Goal: Task Accomplishment & Management: Manage account settings

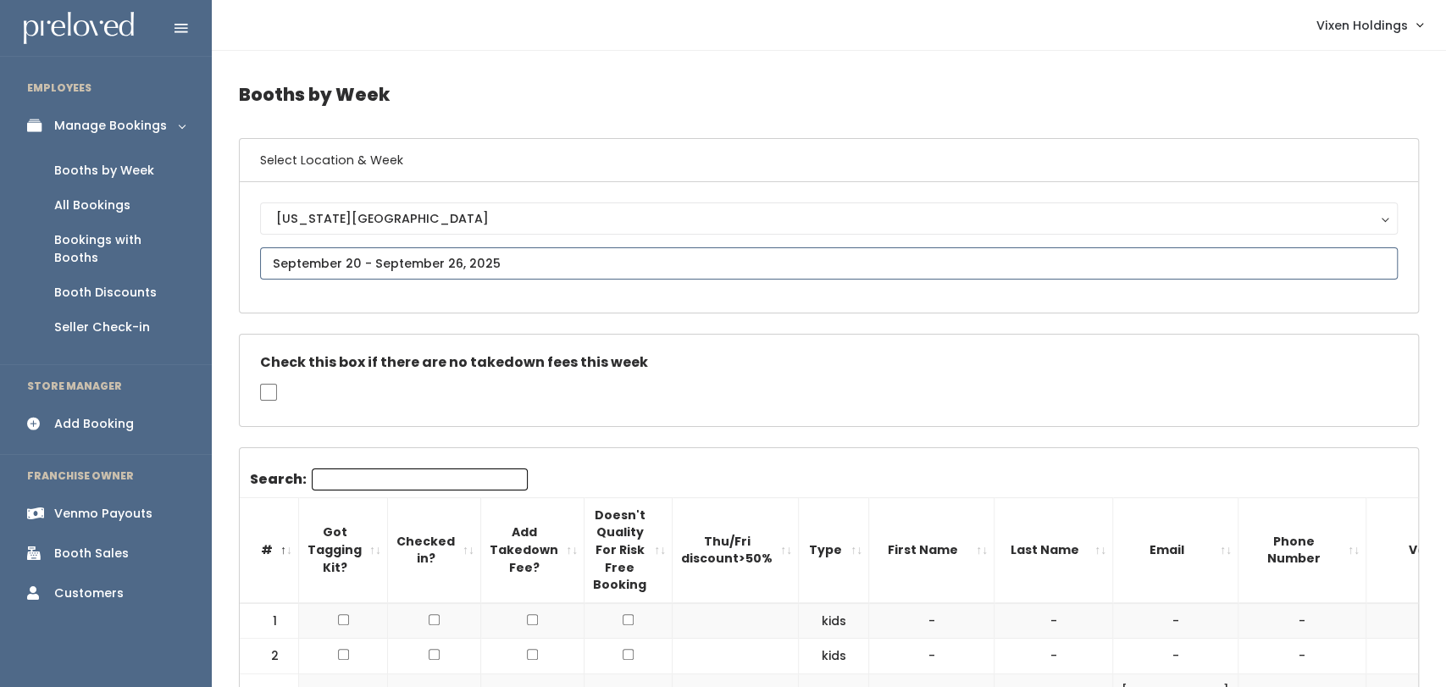
click at [372, 270] on input "text" at bounding box center [829, 263] width 1138 height 32
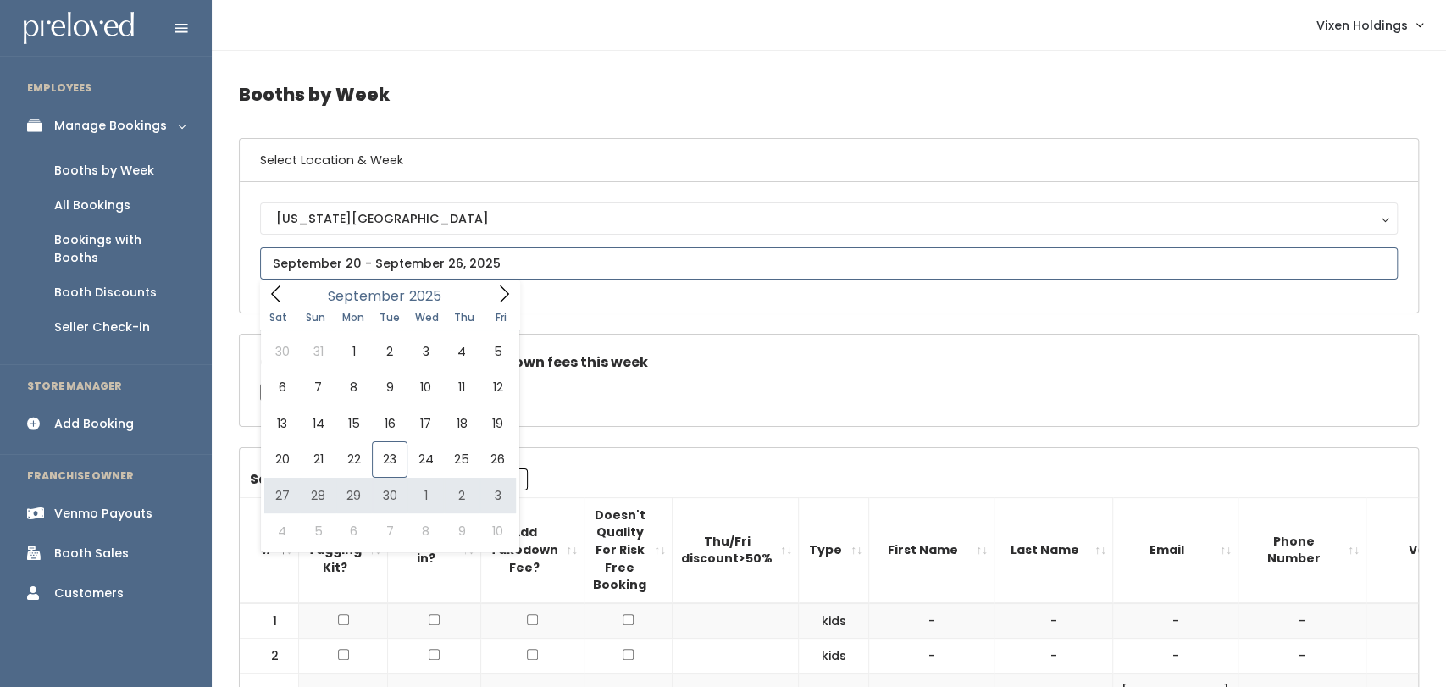
type input "September 27 to October 3"
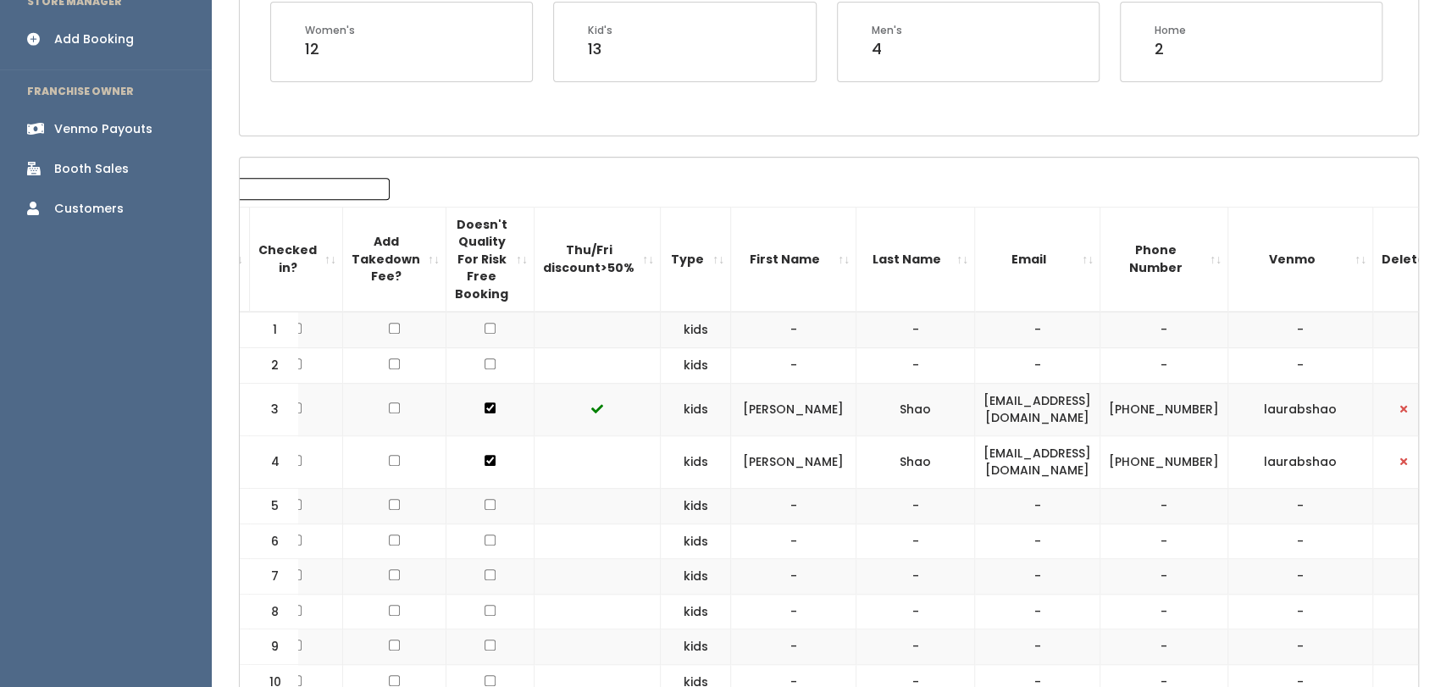
scroll to position [384, 0]
click at [103, 164] on link "Booth Sales" at bounding box center [106, 170] width 212 height 38
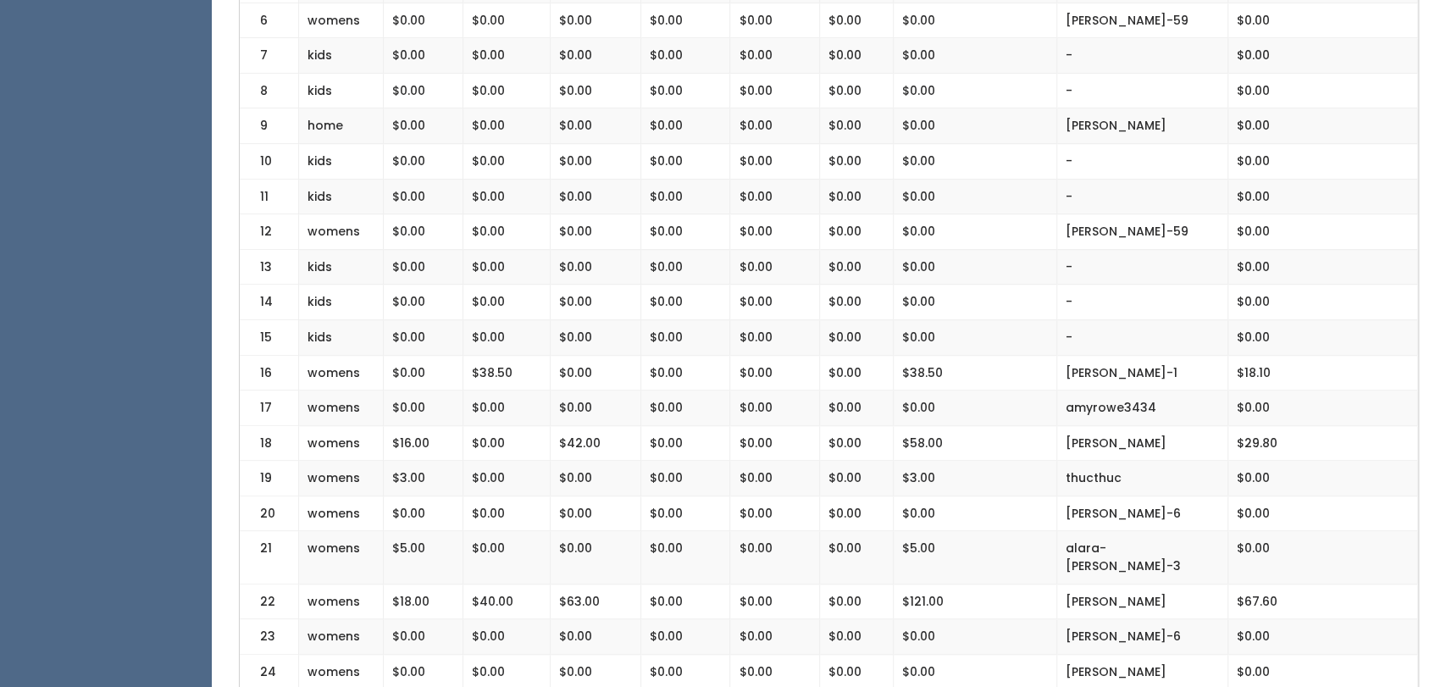
scroll to position [591, 0]
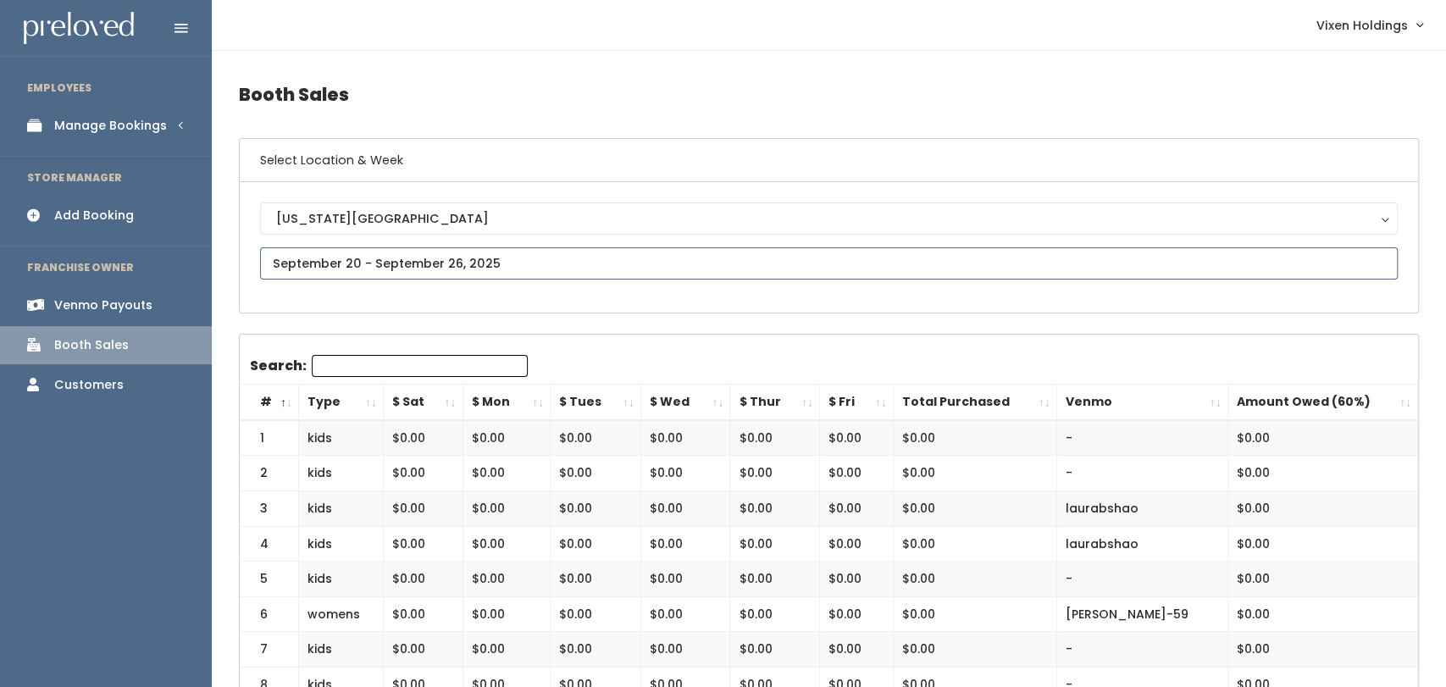
click at [632, 269] on input "text" at bounding box center [829, 263] width 1138 height 32
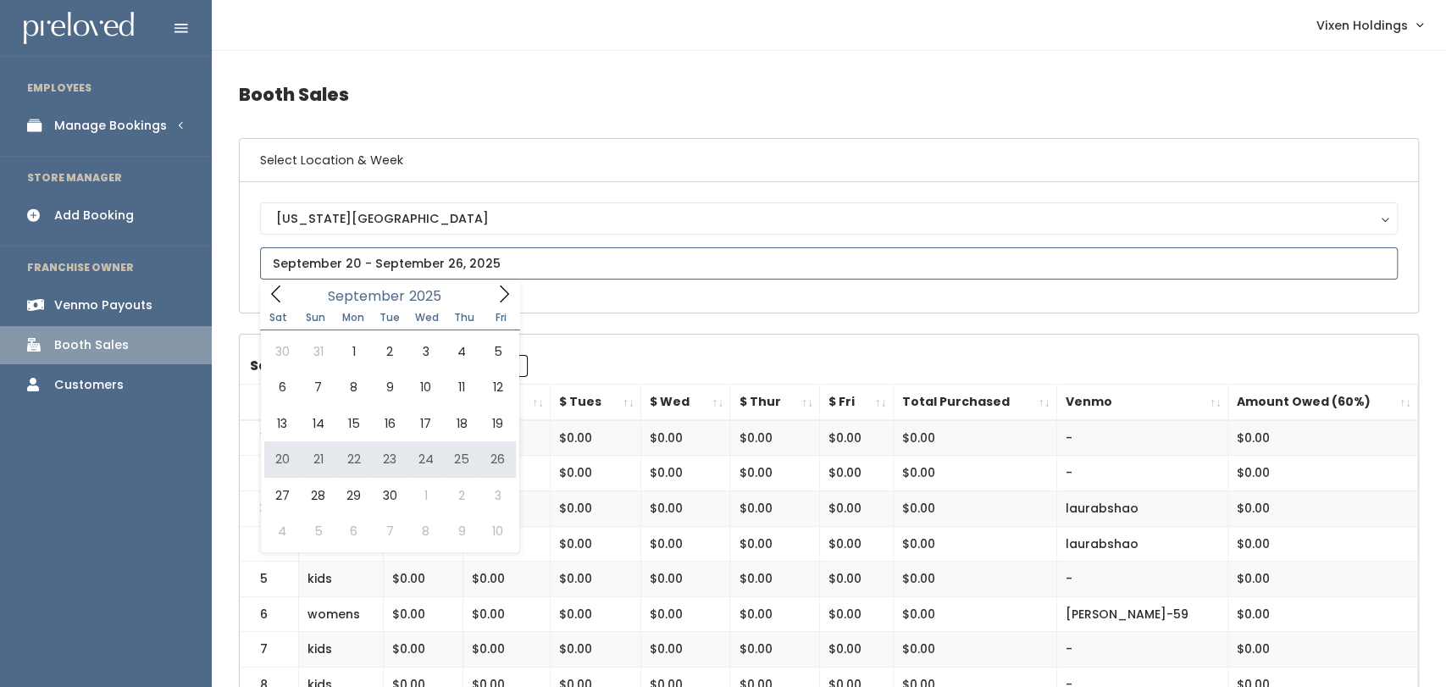
type input "September 20 to September 26"
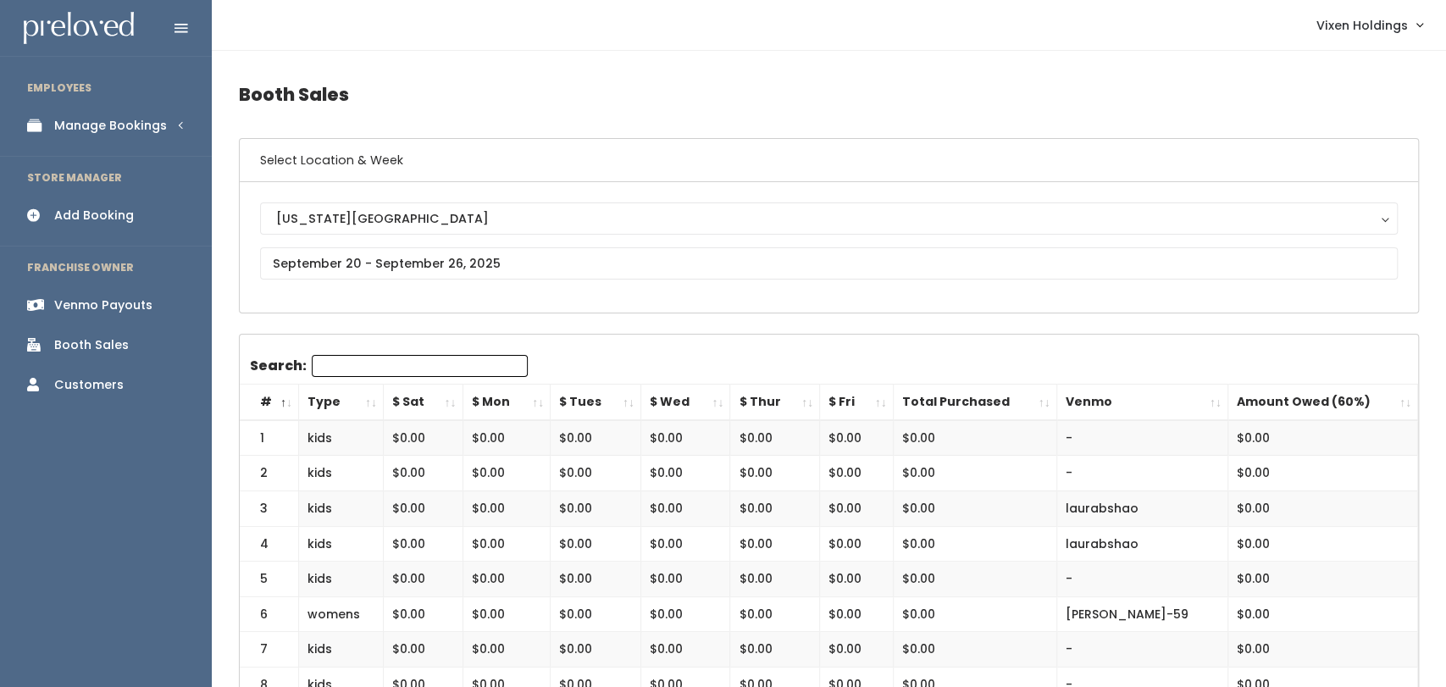
click at [76, 125] on div "Manage Bookings" at bounding box center [110, 126] width 113 height 18
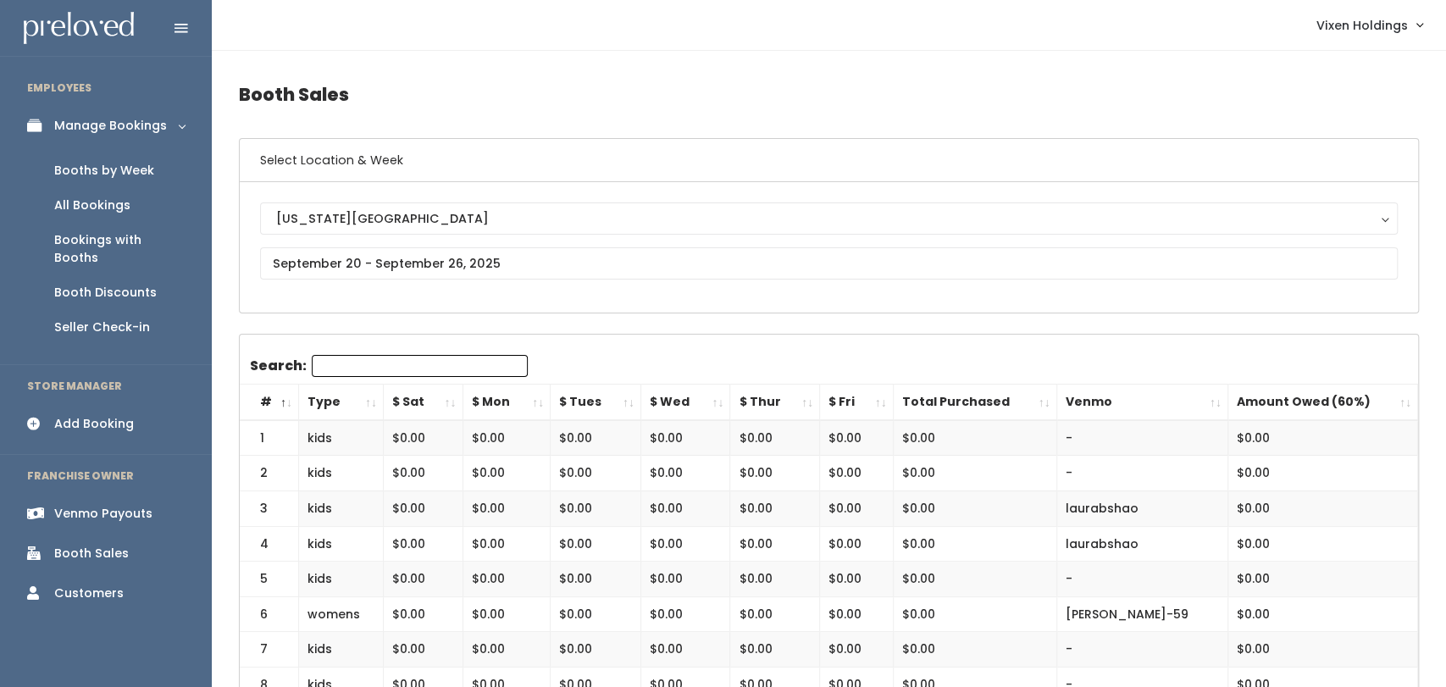
click at [134, 172] on div "Booths by Week" at bounding box center [104, 171] width 100 height 18
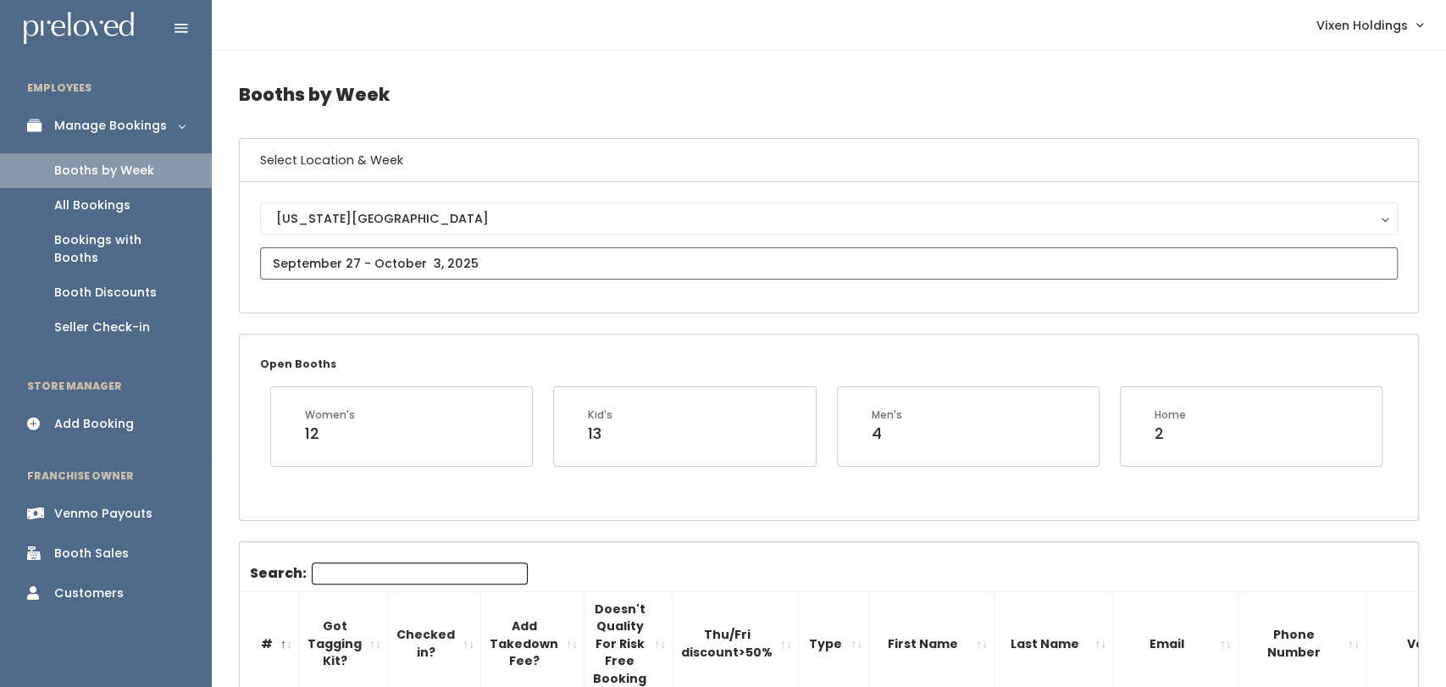
click at [546, 264] on input "text" at bounding box center [829, 263] width 1138 height 32
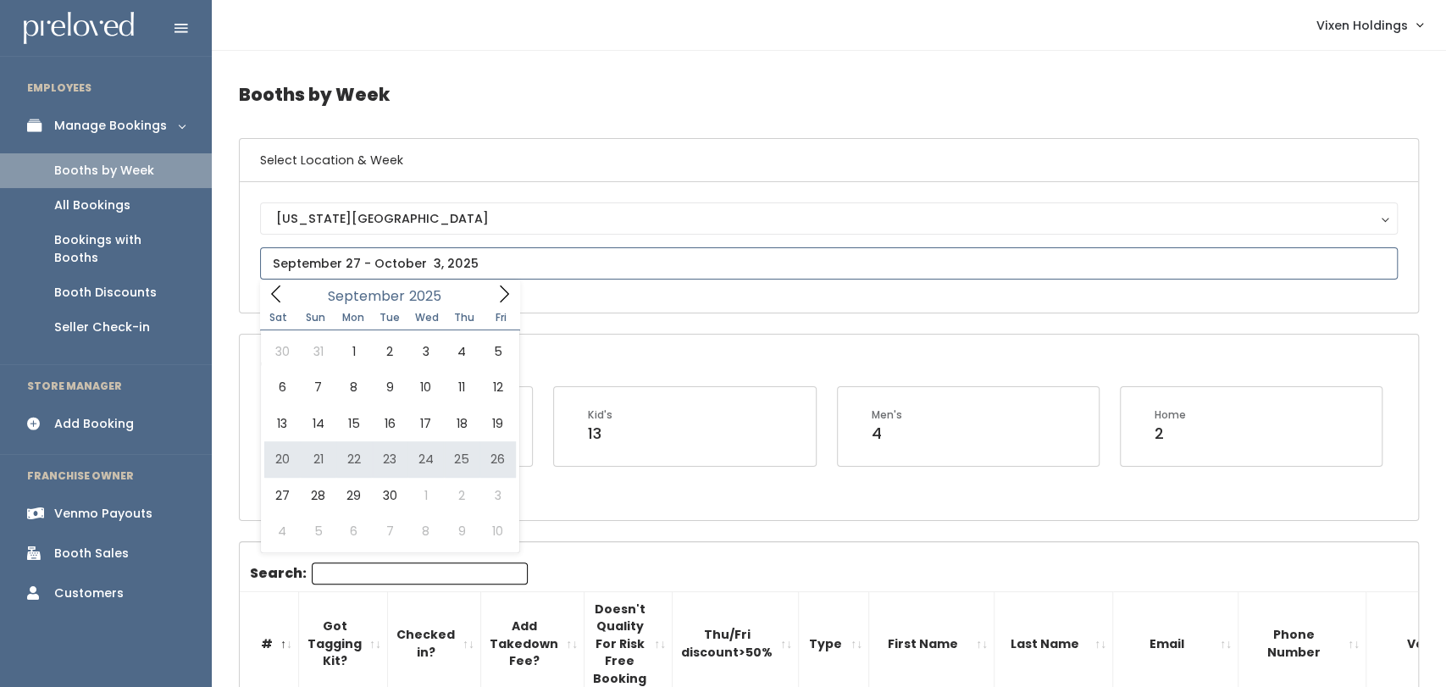
type input "September 20 to September 26"
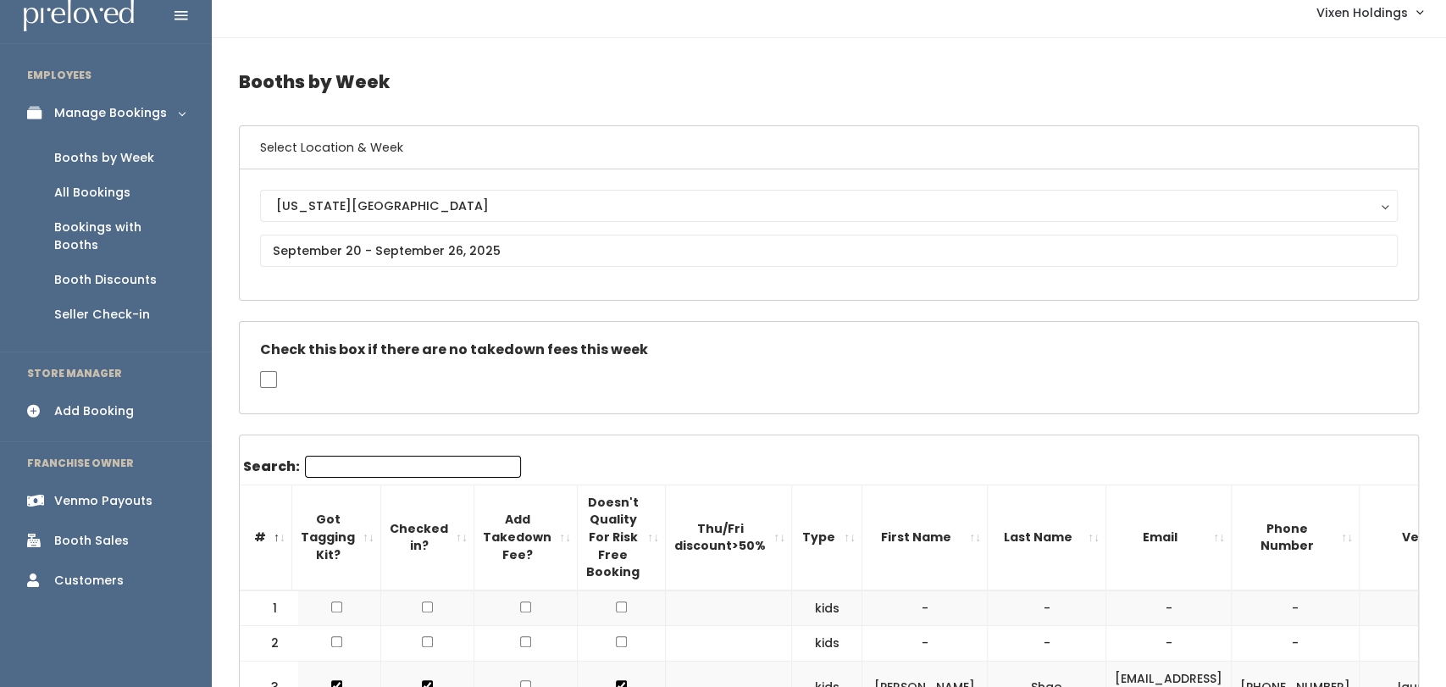
scroll to position [19, 0]
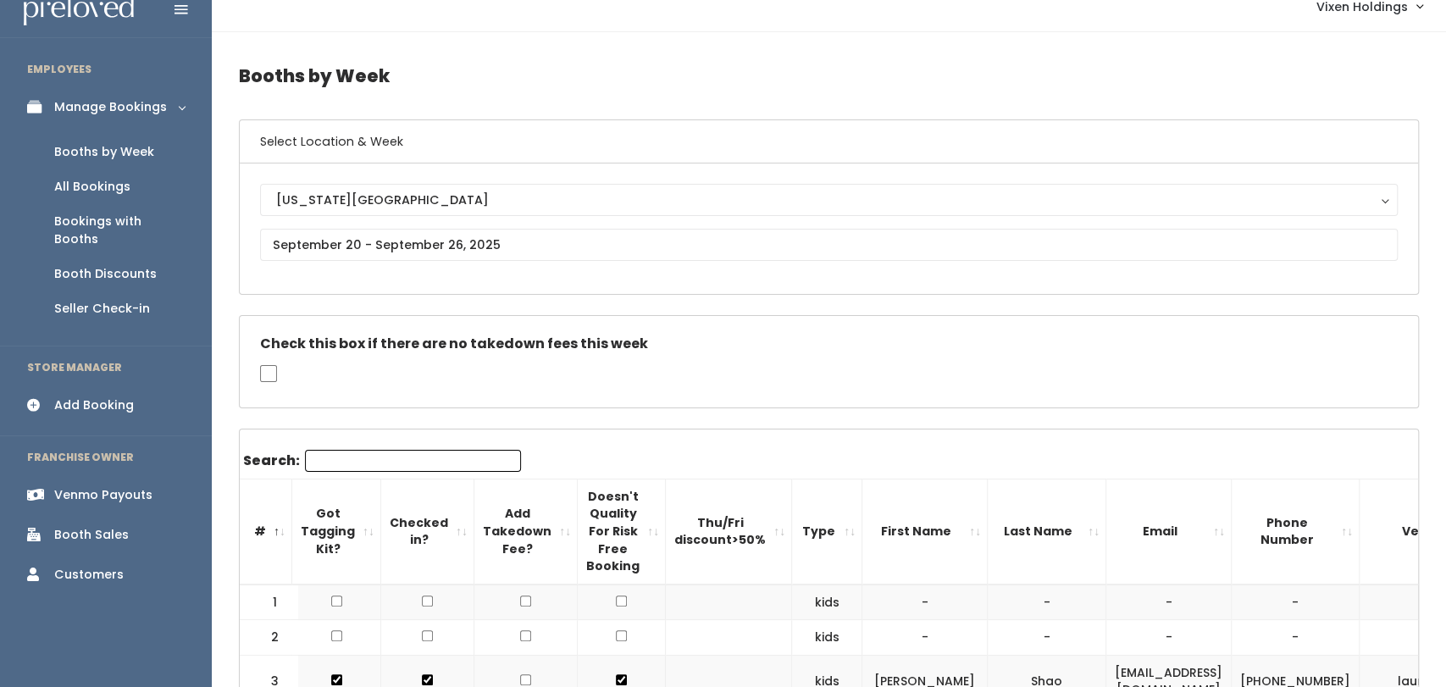
click at [134, 269] on link "Booth Discounts" at bounding box center [106, 274] width 212 height 35
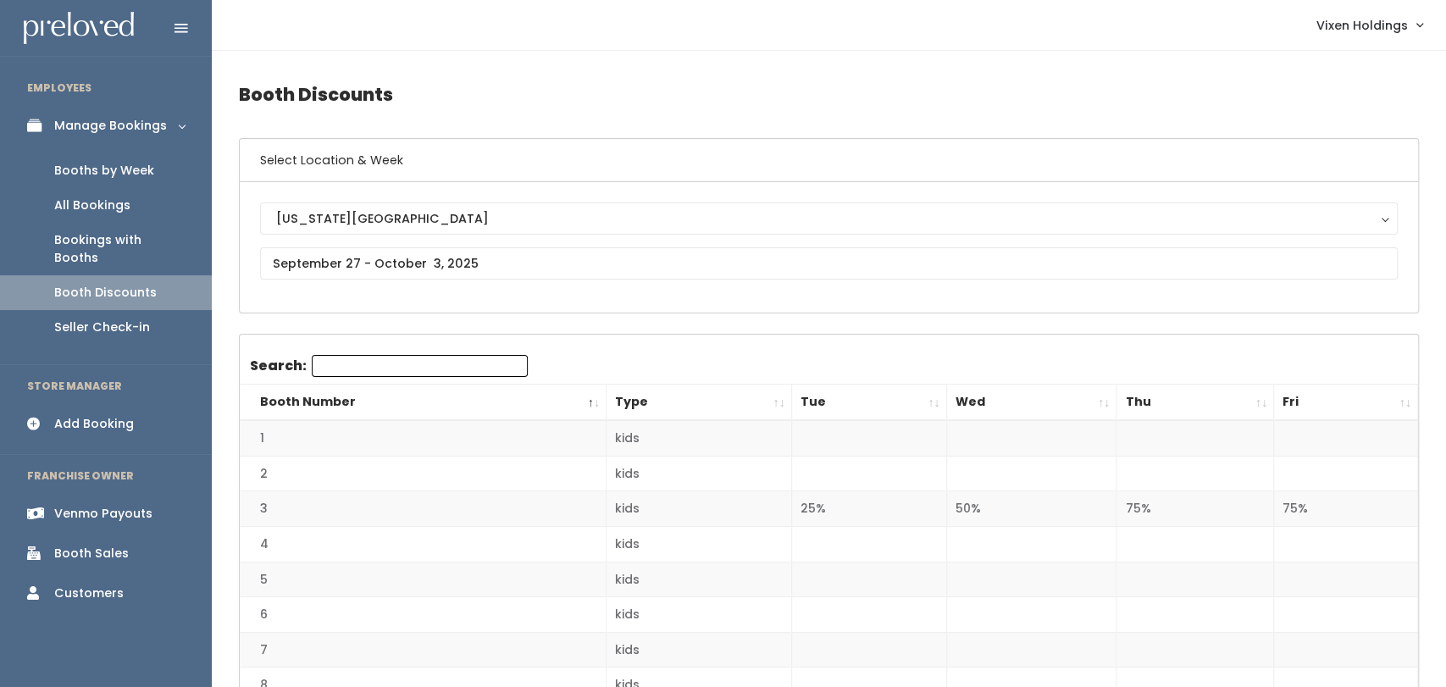
click at [139, 178] on div "Booths by Week" at bounding box center [104, 171] width 100 height 18
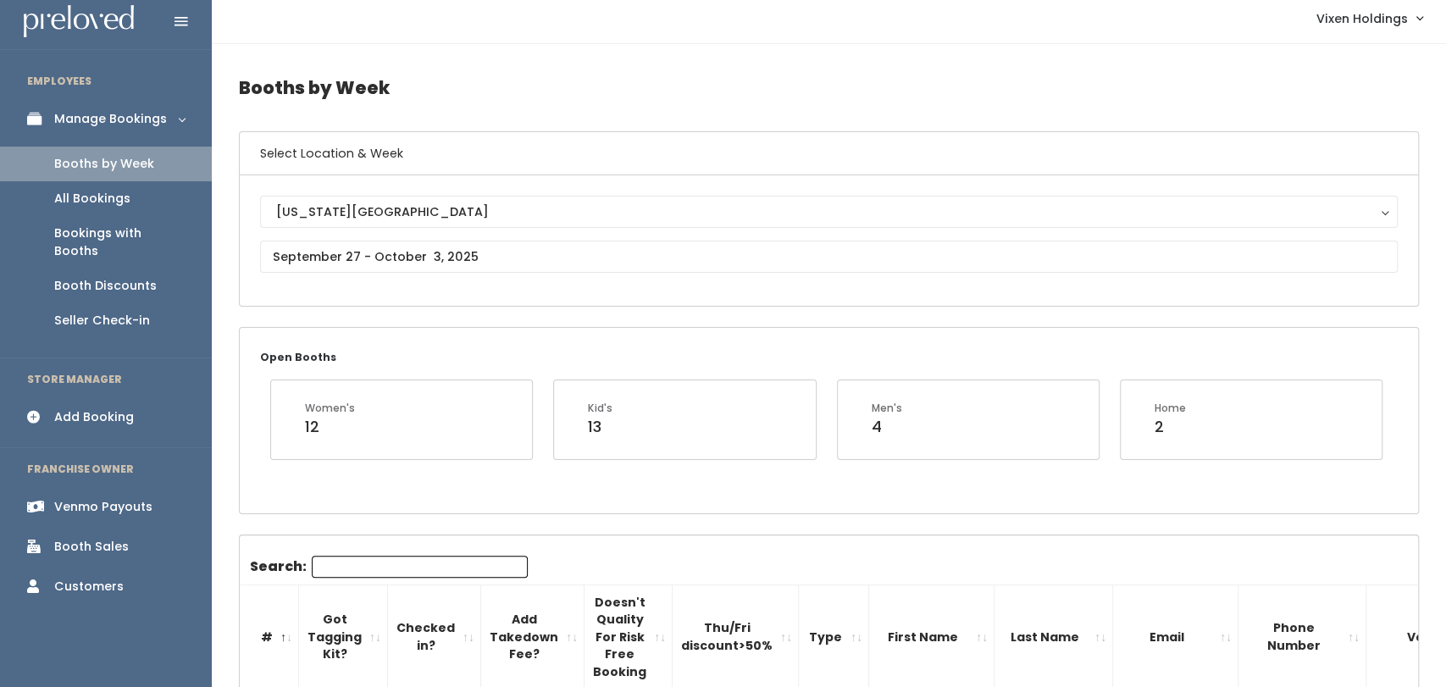
scroll to position [4, 0]
click at [180, 17] on icon at bounding box center [182, 24] width 14 height 15
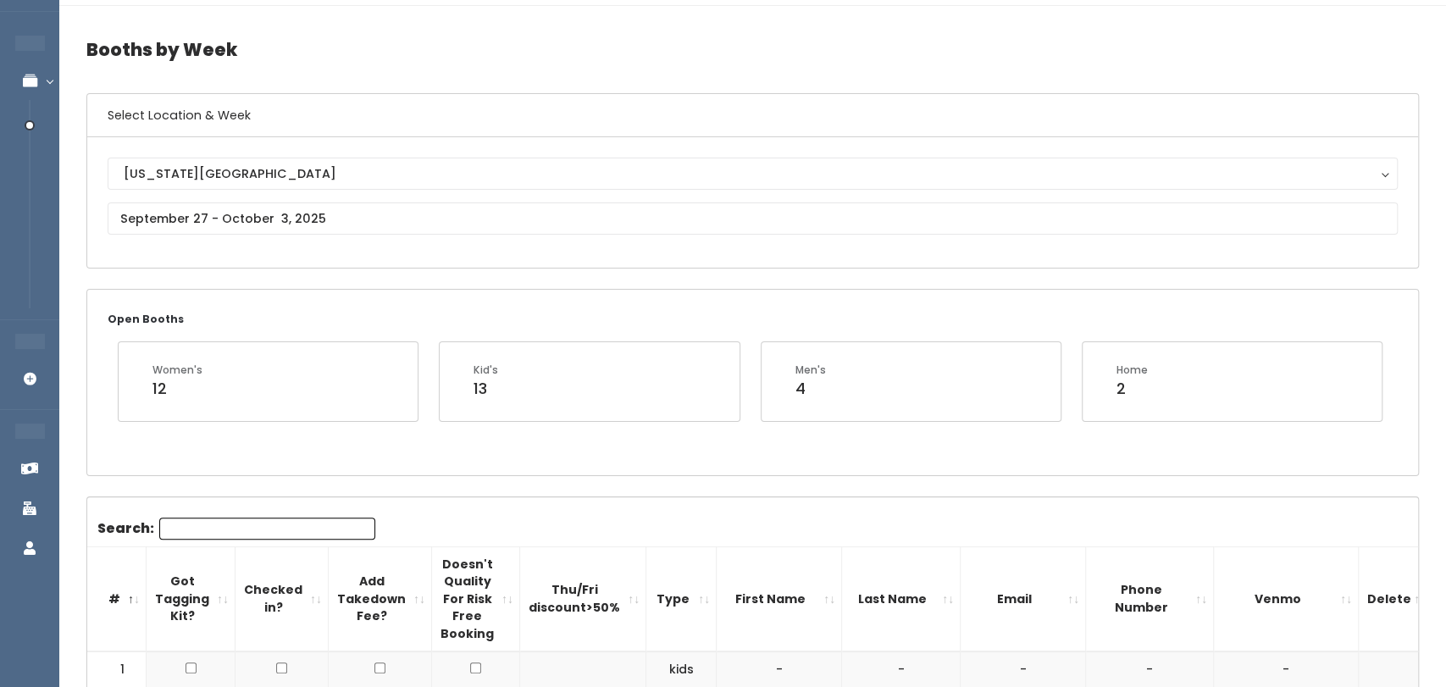
scroll to position [42, 0]
click at [22, 67] on link "Manage Bookings" at bounding box center [110, 83] width 220 height 38
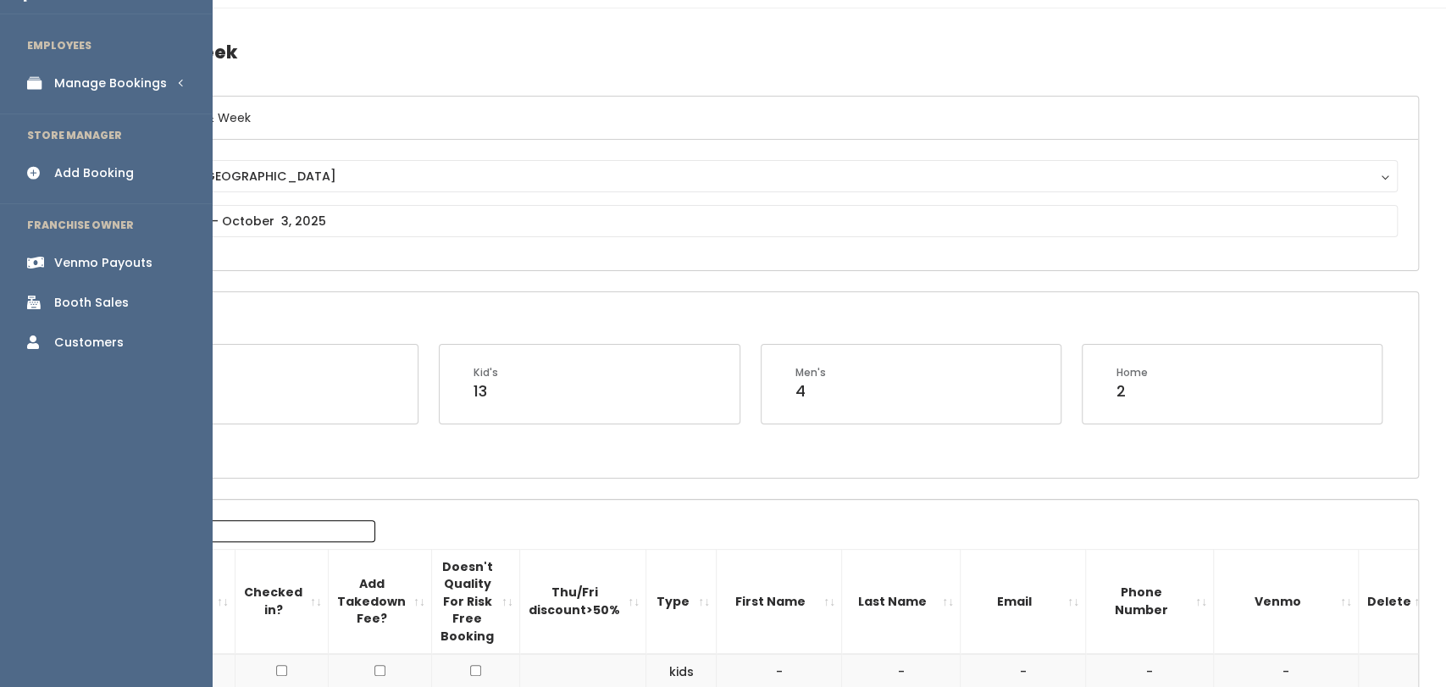
click at [163, 91] on div "Manage Bookings" at bounding box center [110, 84] width 113 height 18
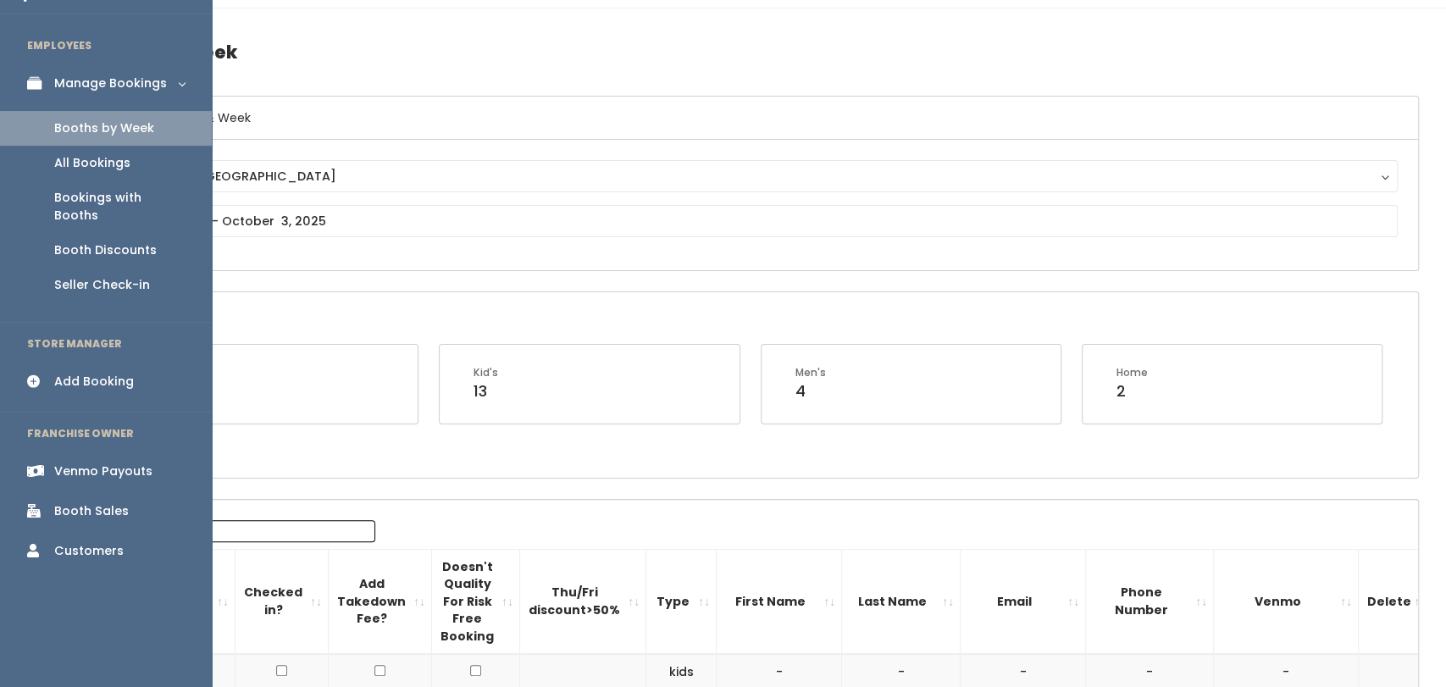
click at [85, 502] on div "Booth Sales" at bounding box center [91, 511] width 75 height 18
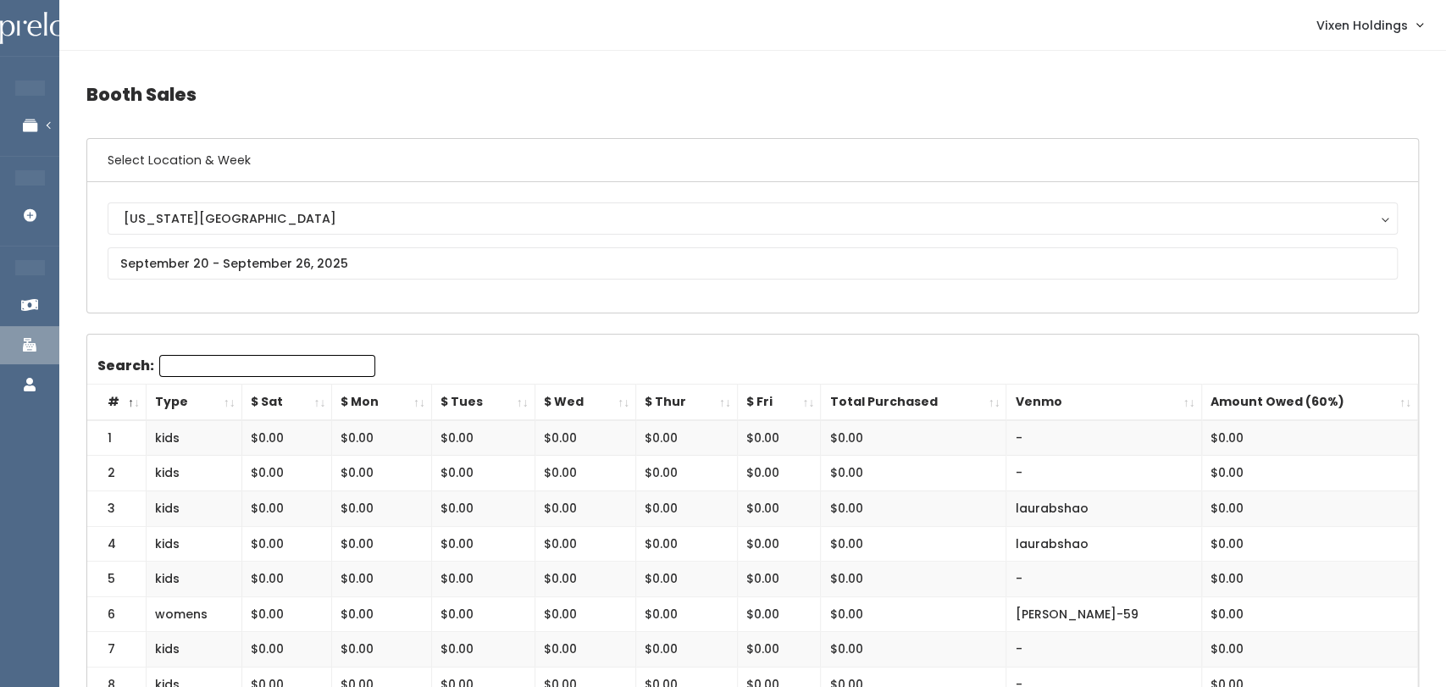
click at [25, 107] on link "Manage Bookings" at bounding box center [110, 126] width 220 height 38
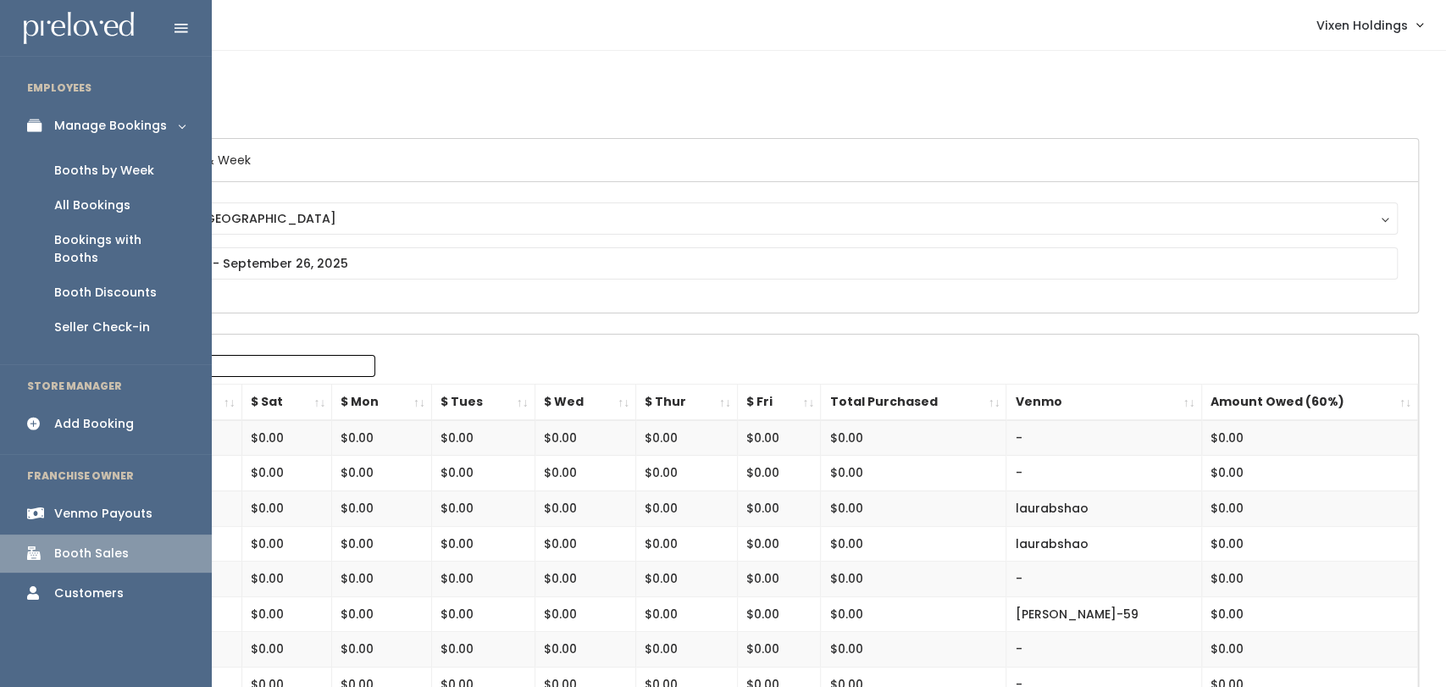
click at [94, 321] on link "Seller Check-in" at bounding box center [106, 327] width 212 height 35
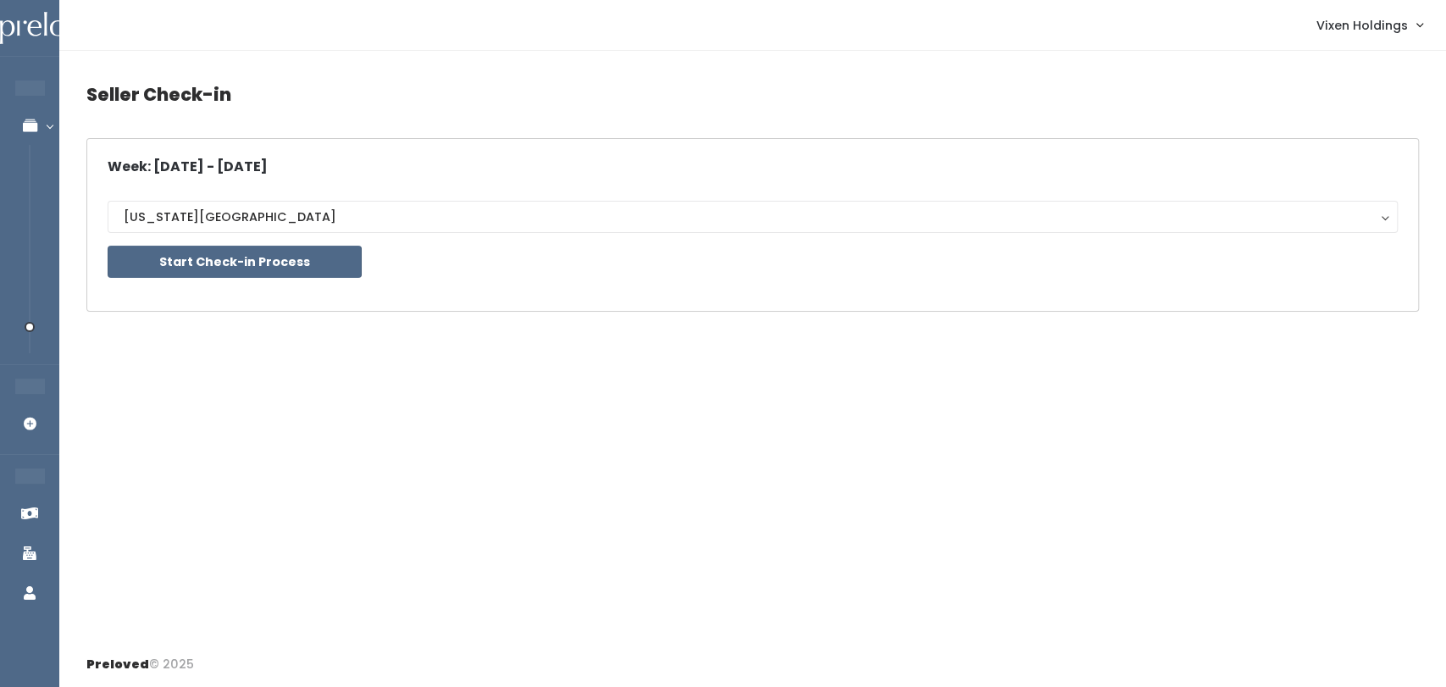
click at [59, 91] on li "EMPLOYEES" at bounding box center [165, 88] width 212 height 36
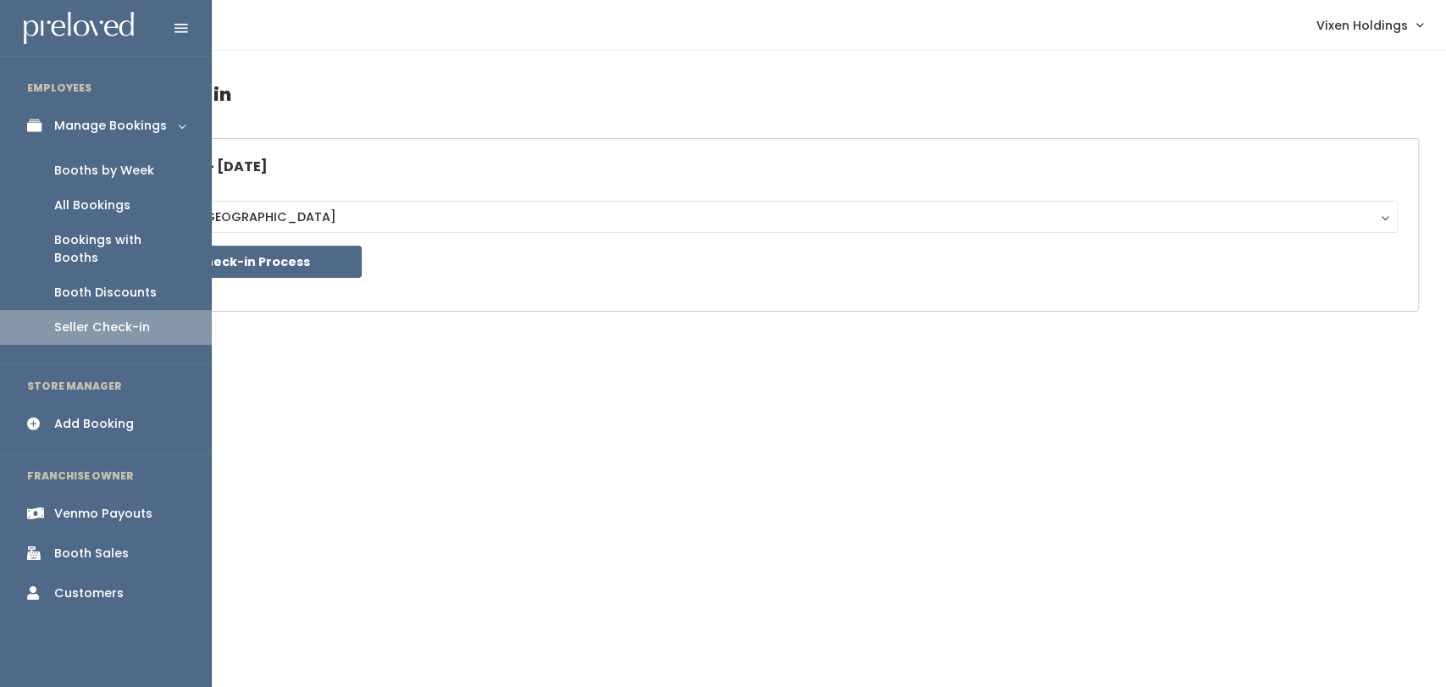
click at [82, 287] on link "Booth Discounts" at bounding box center [106, 292] width 212 height 35
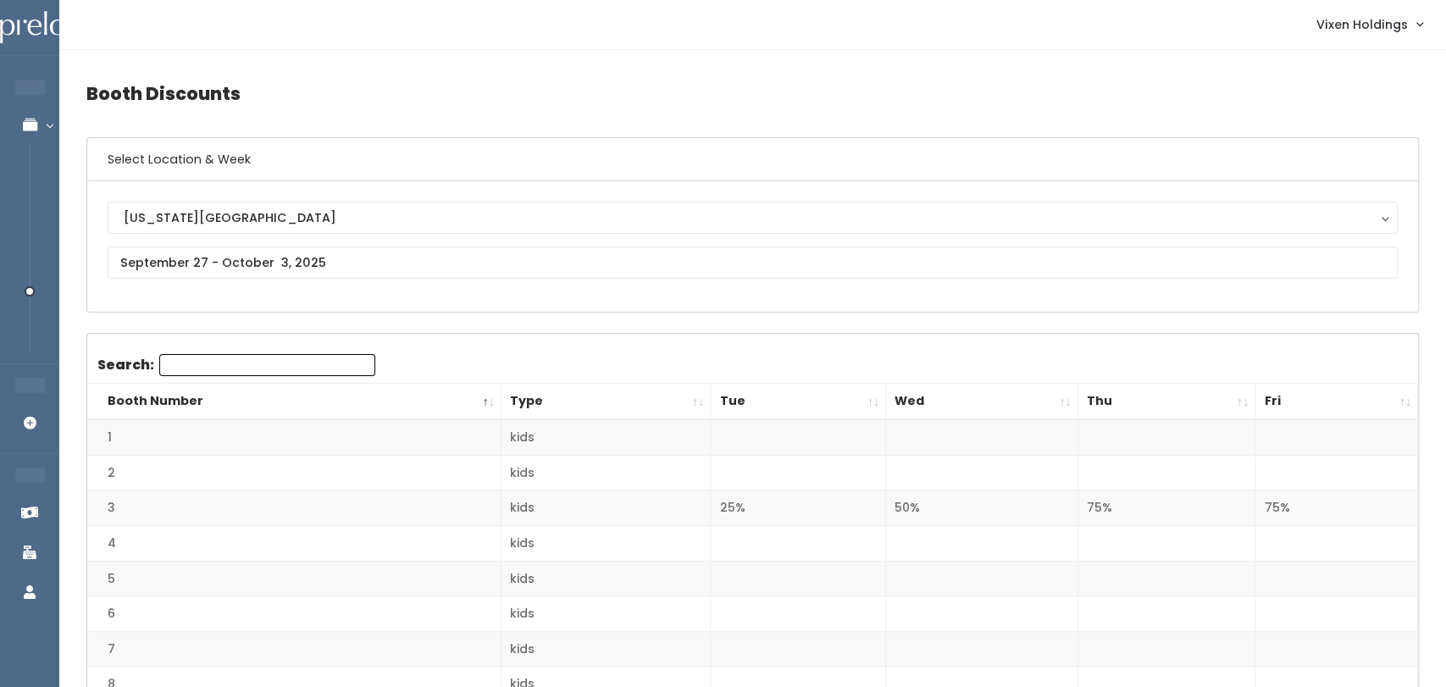
scroll to position [2, 0]
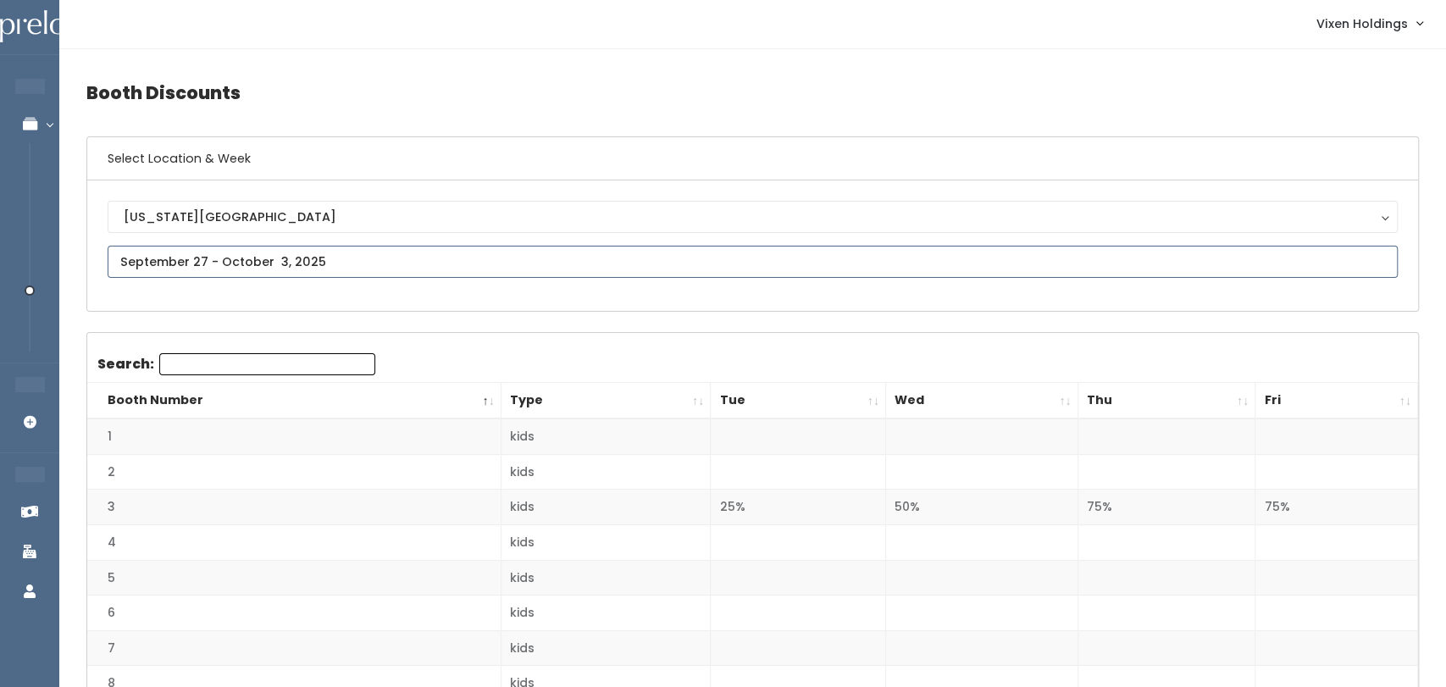
click at [1202, 259] on input "text" at bounding box center [753, 262] width 1290 height 32
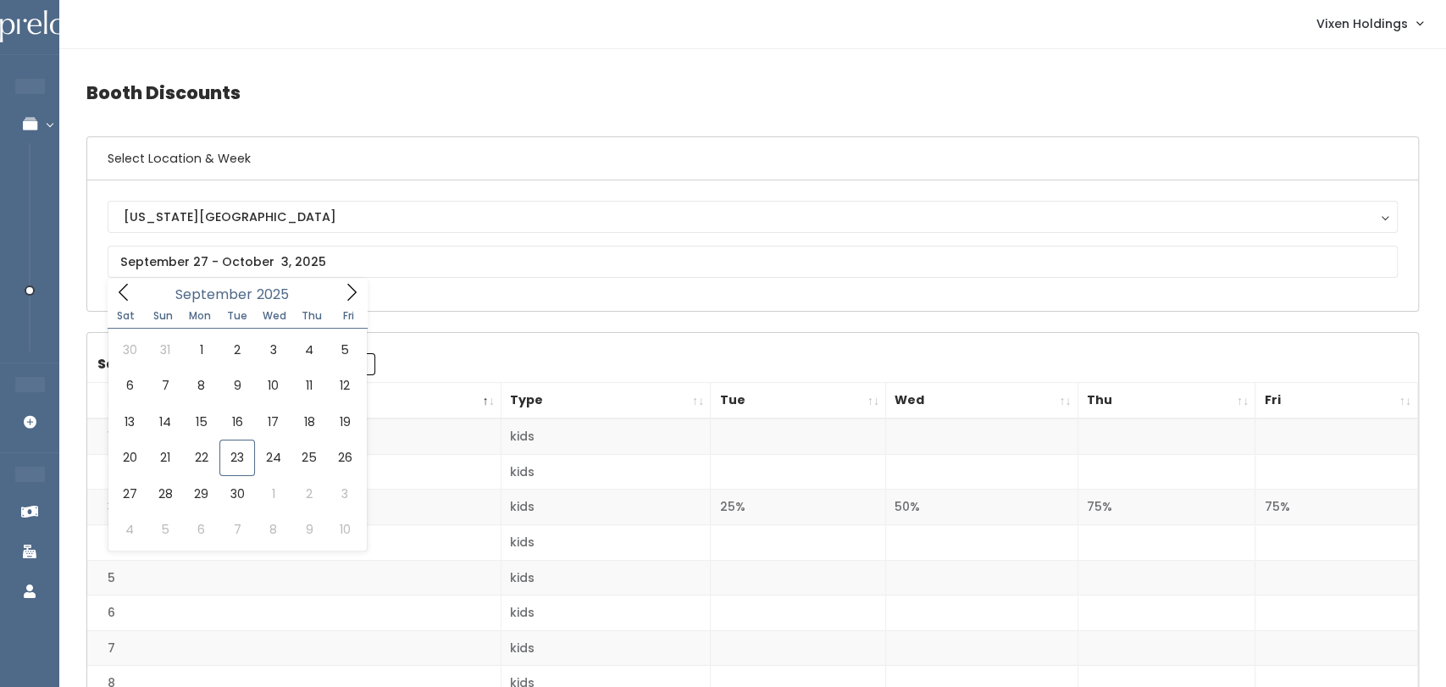
click at [1365, 110] on h4 "Booth Discounts" at bounding box center [752, 92] width 1333 height 47
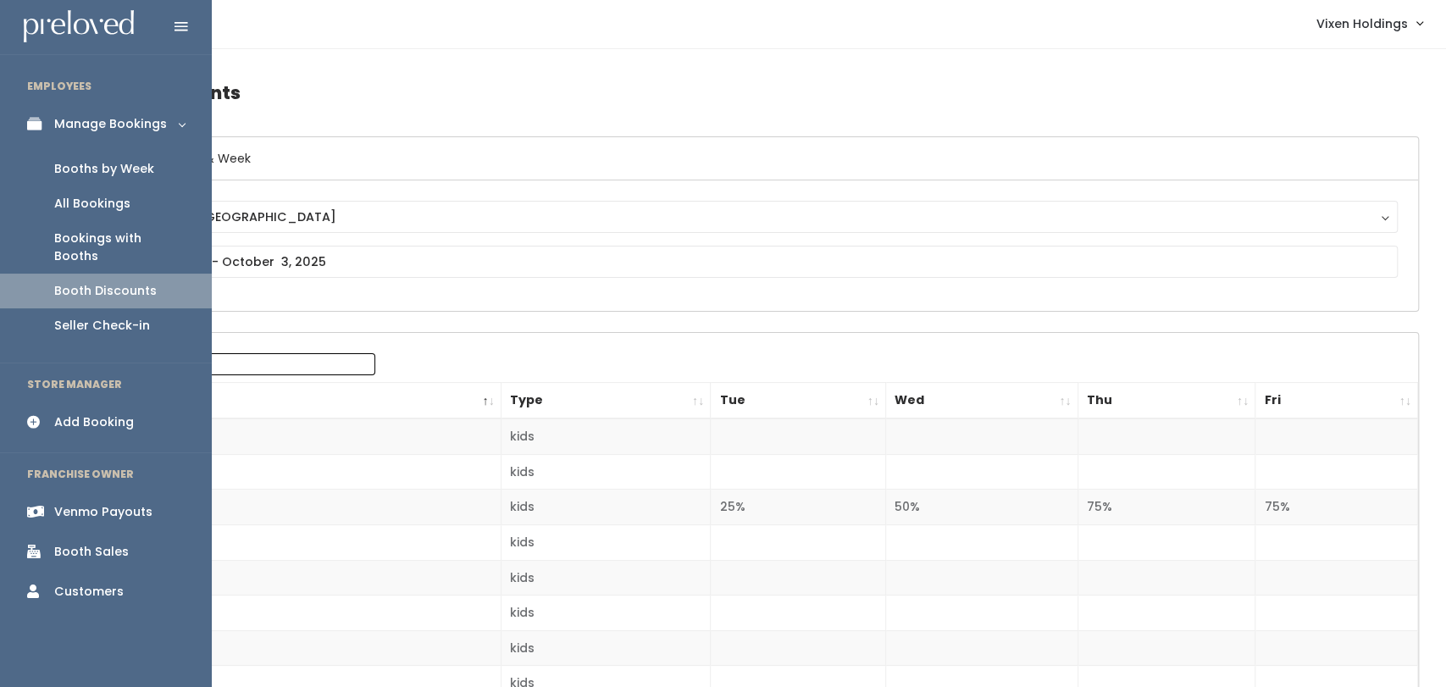
click at [173, 130] on link "Manage Bookings" at bounding box center [106, 124] width 212 height 38
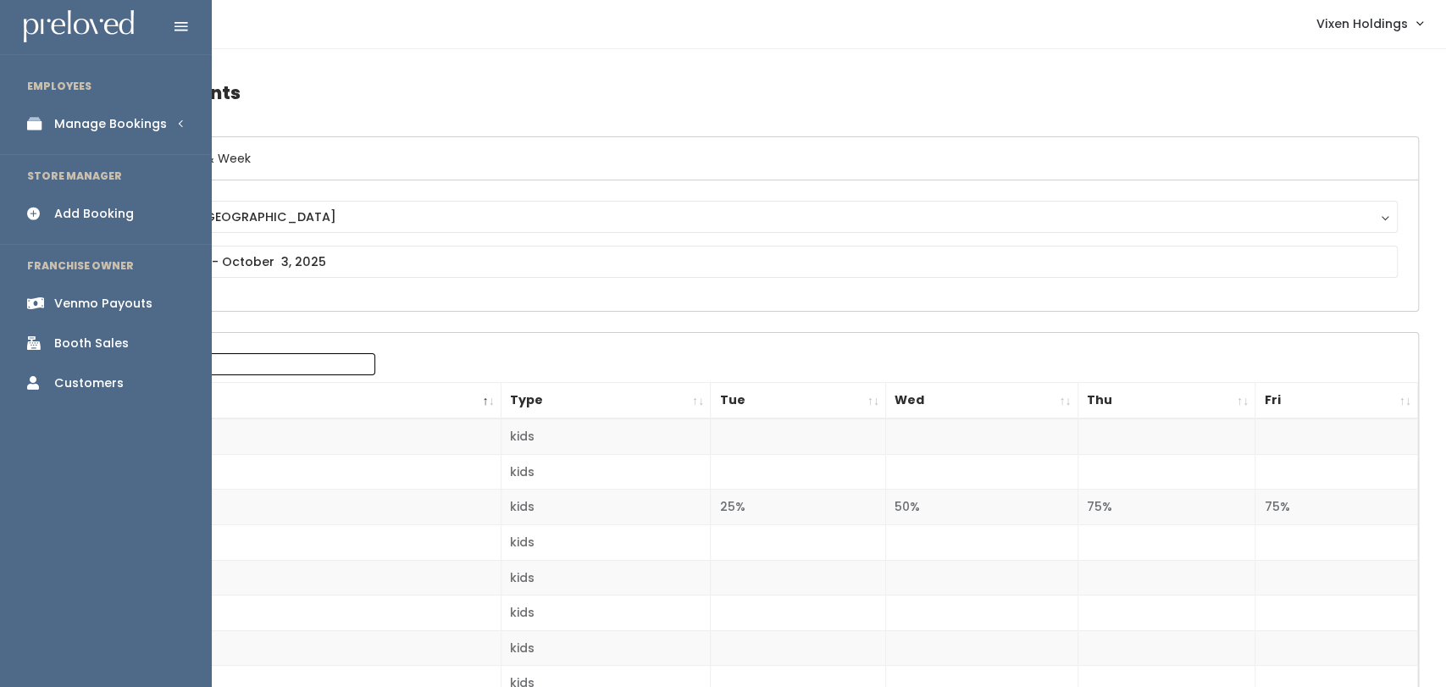
click at [179, 129] on link "Manage Bookings" at bounding box center [106, 124] width 212 height 38
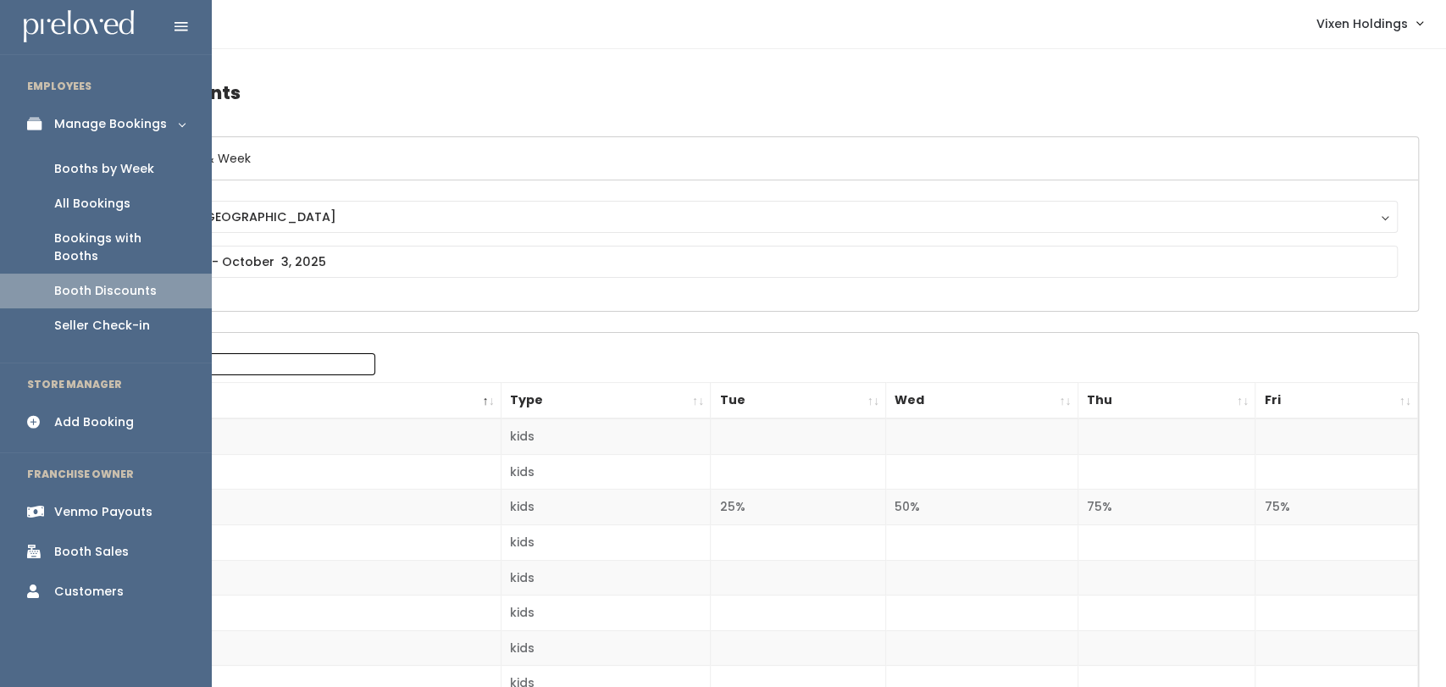
click at [166, 179] on link "Booths by Week" at bounding box center [106, 169] width 212 height 35
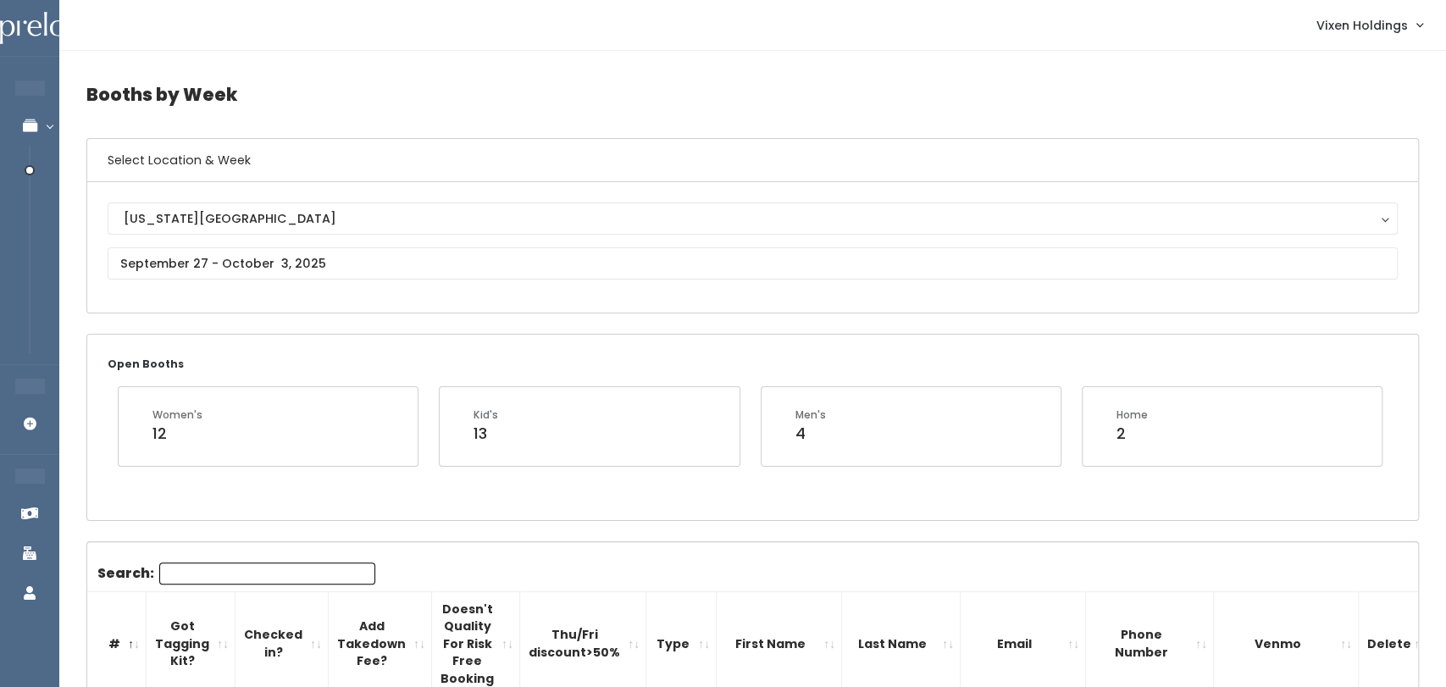
click at [16, 109] on link "Manage Bookings" at bounding box center [110, 126] width 220 height 38
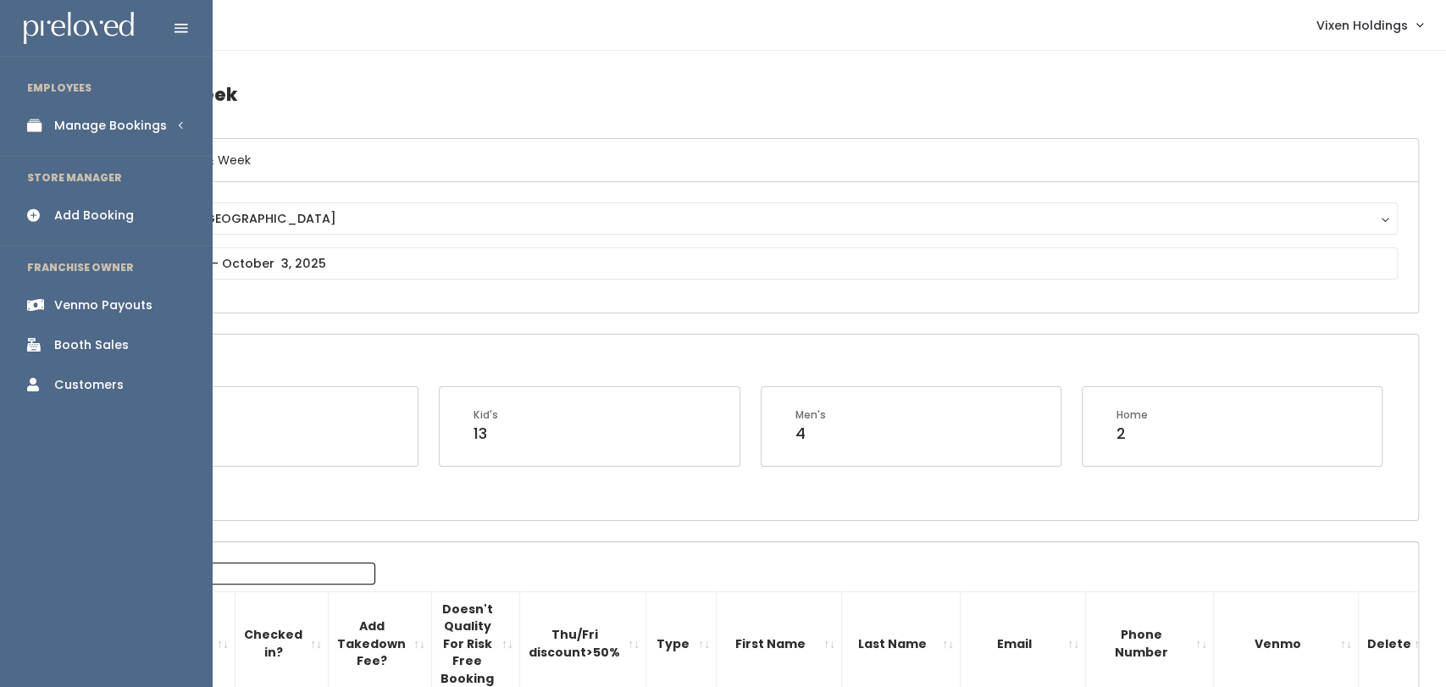
click at [149, 129] on div "Manage Bookings" at bounding box center [110, 126] width 113 height 18
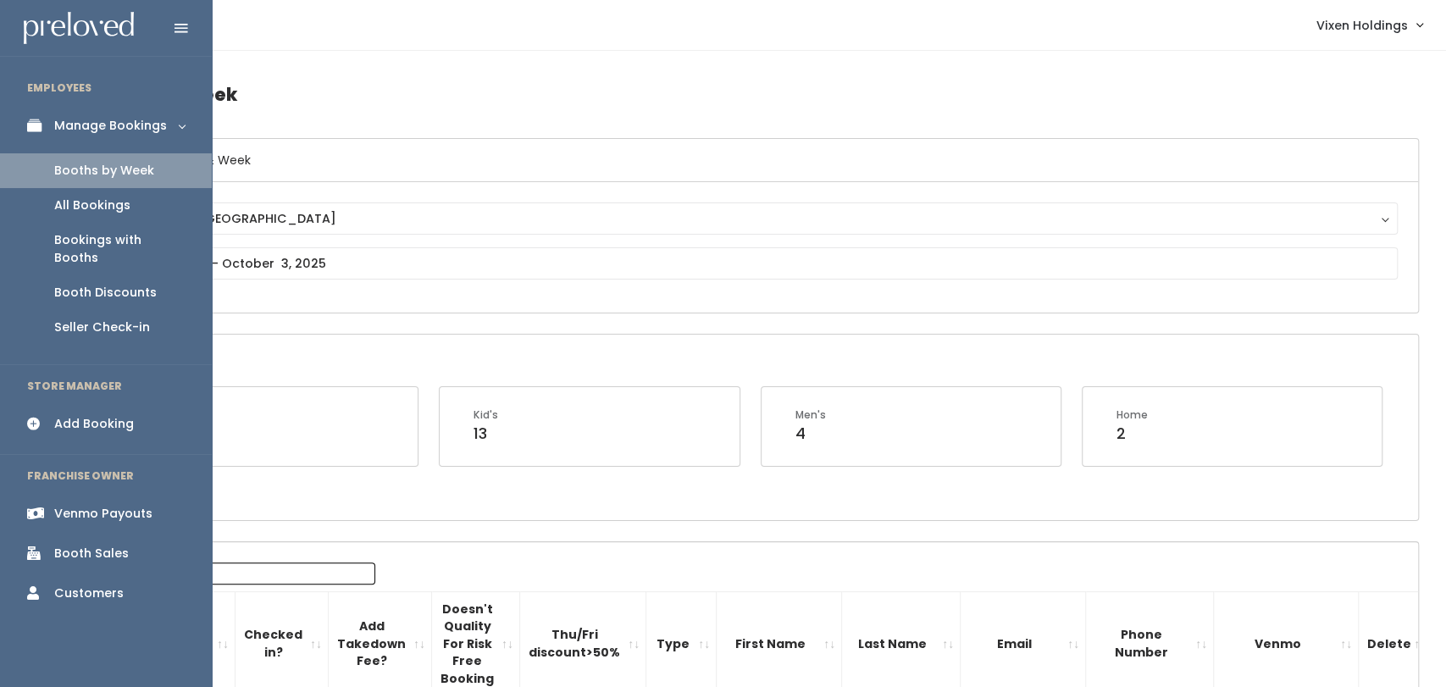
click at [142, 216] on link "All Bookings" at bounding box center [106, 205] width 212 height 35
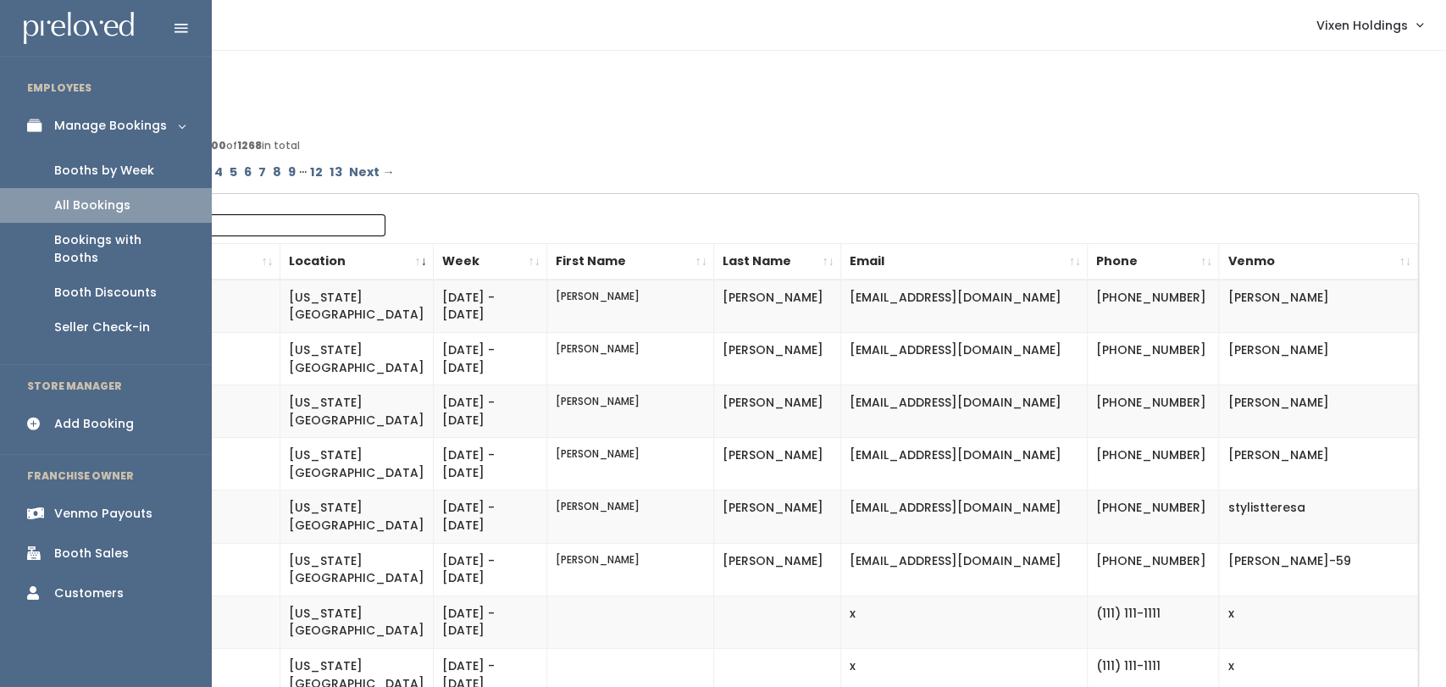
click at [136, 167] on div "Booths by Week" at bounding box center [104, 171] width 100 height 18
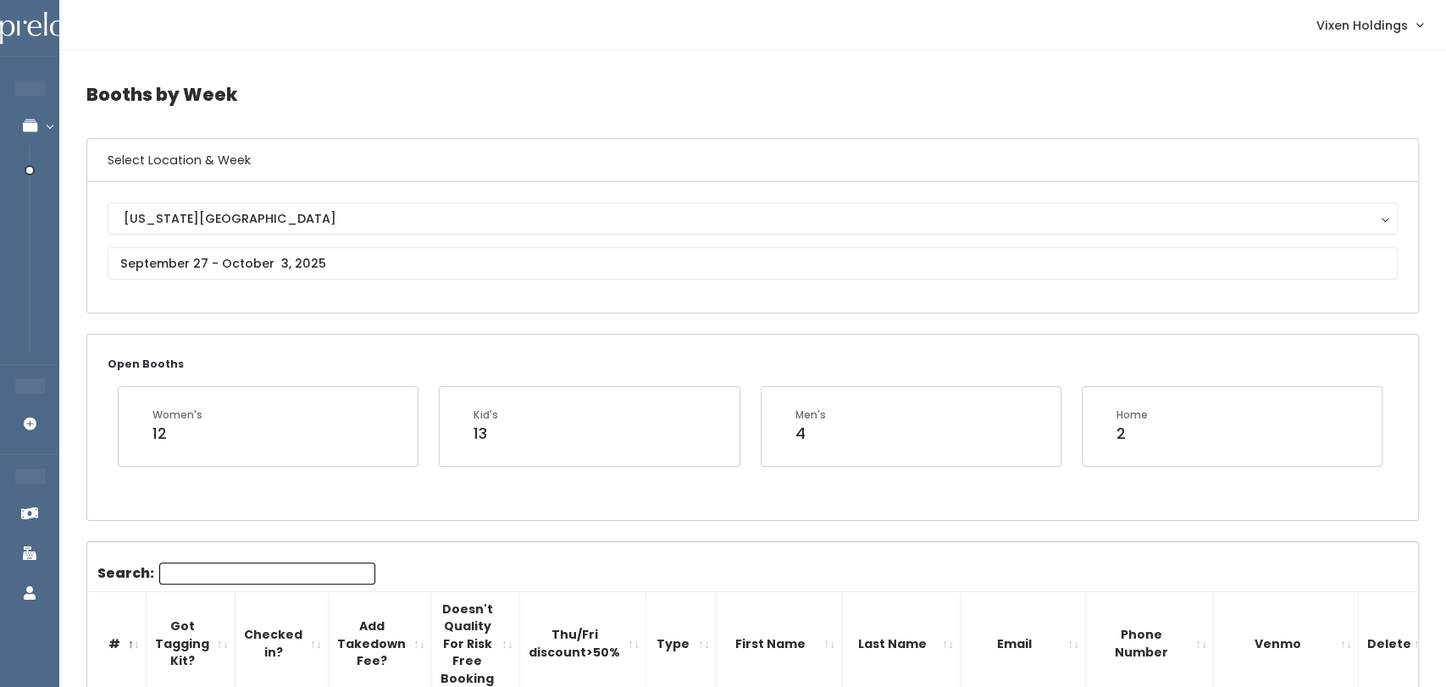
click at [49, 125] on icon at bounding box center [29, 126] width 59 height 14
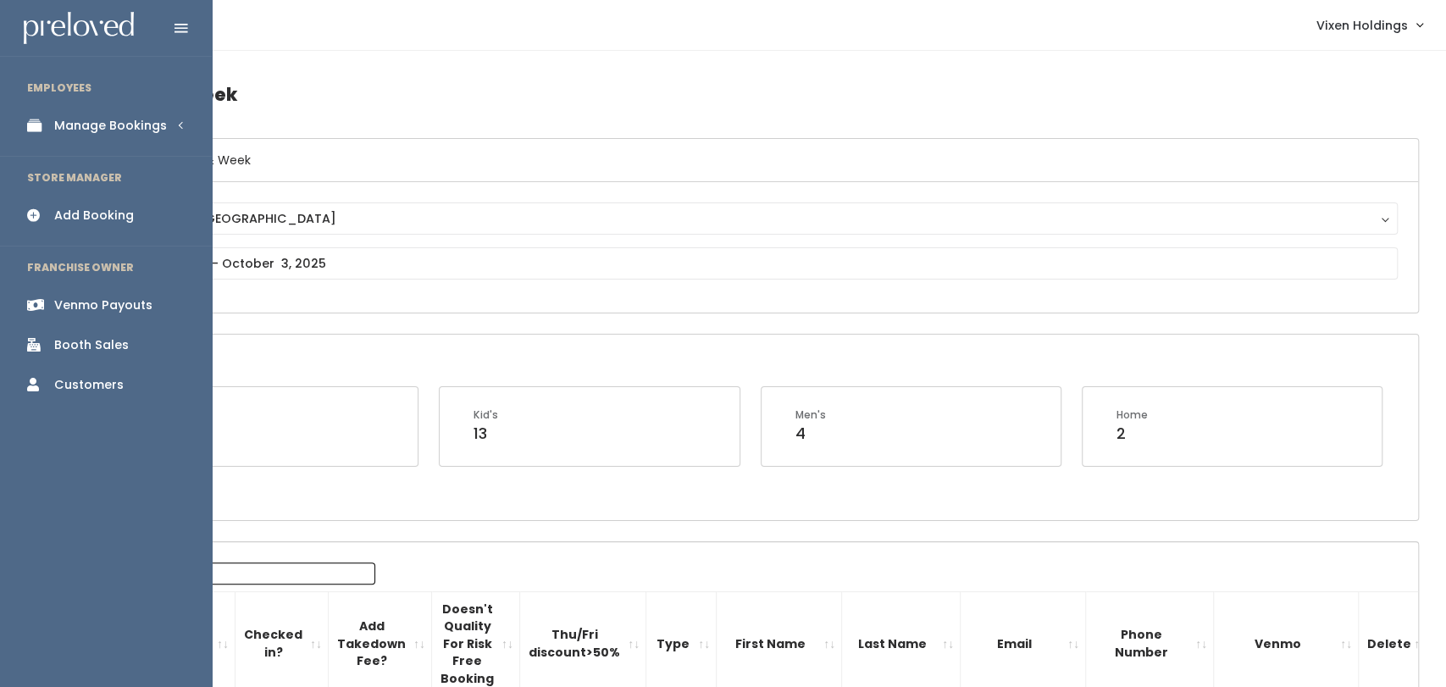
click at [166, 124] on link "Manage Bookings" at bounding box center [106, 126] width 212 height 38
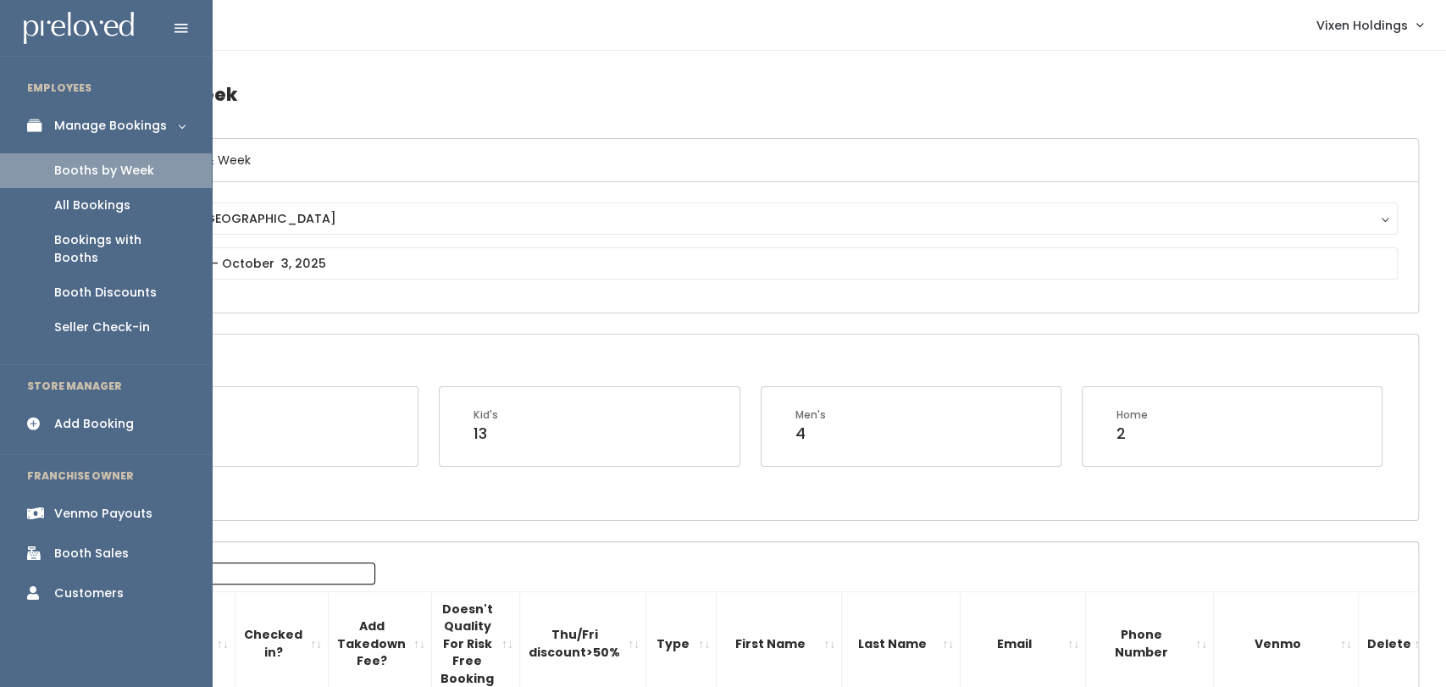
click at [149, 284] on div "Booth Discounts" at bounding box center [105, 293] width 103 height 18
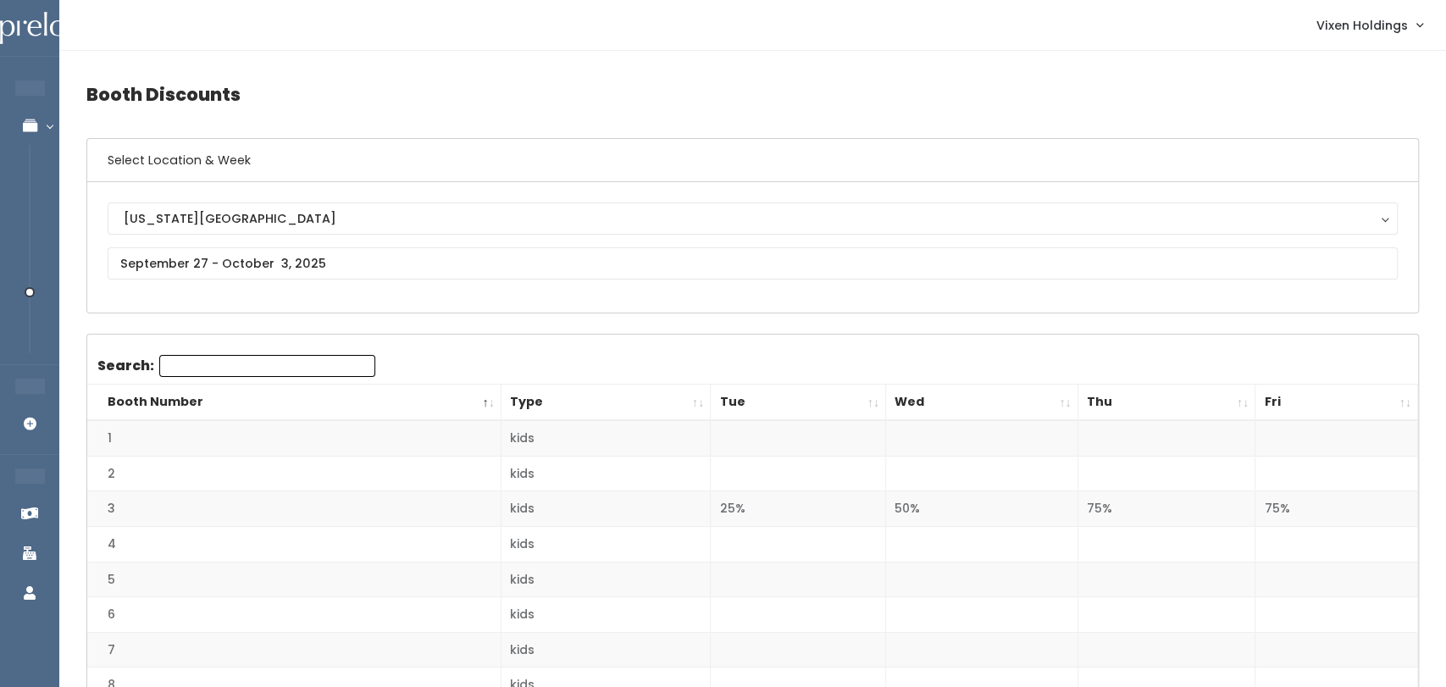
click at [1369, 168] on h6 "Select Location & Week" at bounding box center [752, 160] width 1331 height 43
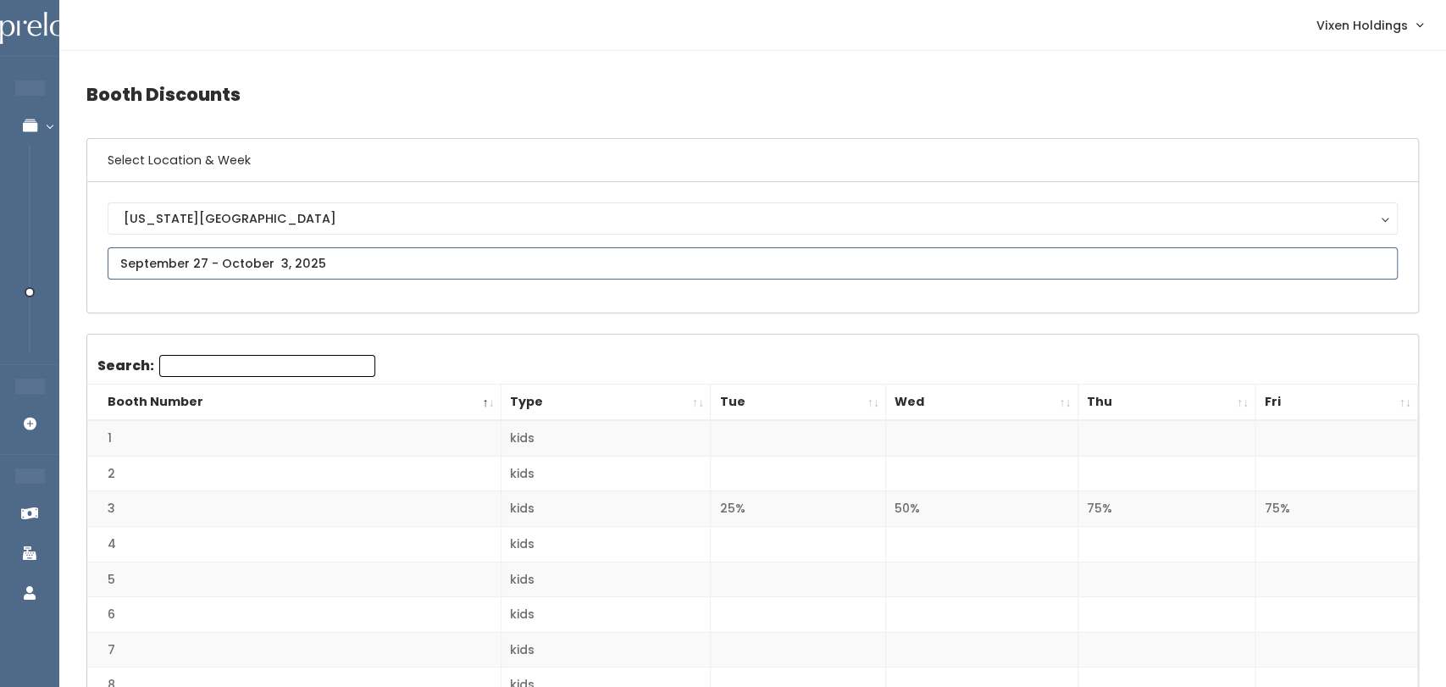
click at [396, 274] on input "text" at bounding box center [753, 263] width 1290 height 32
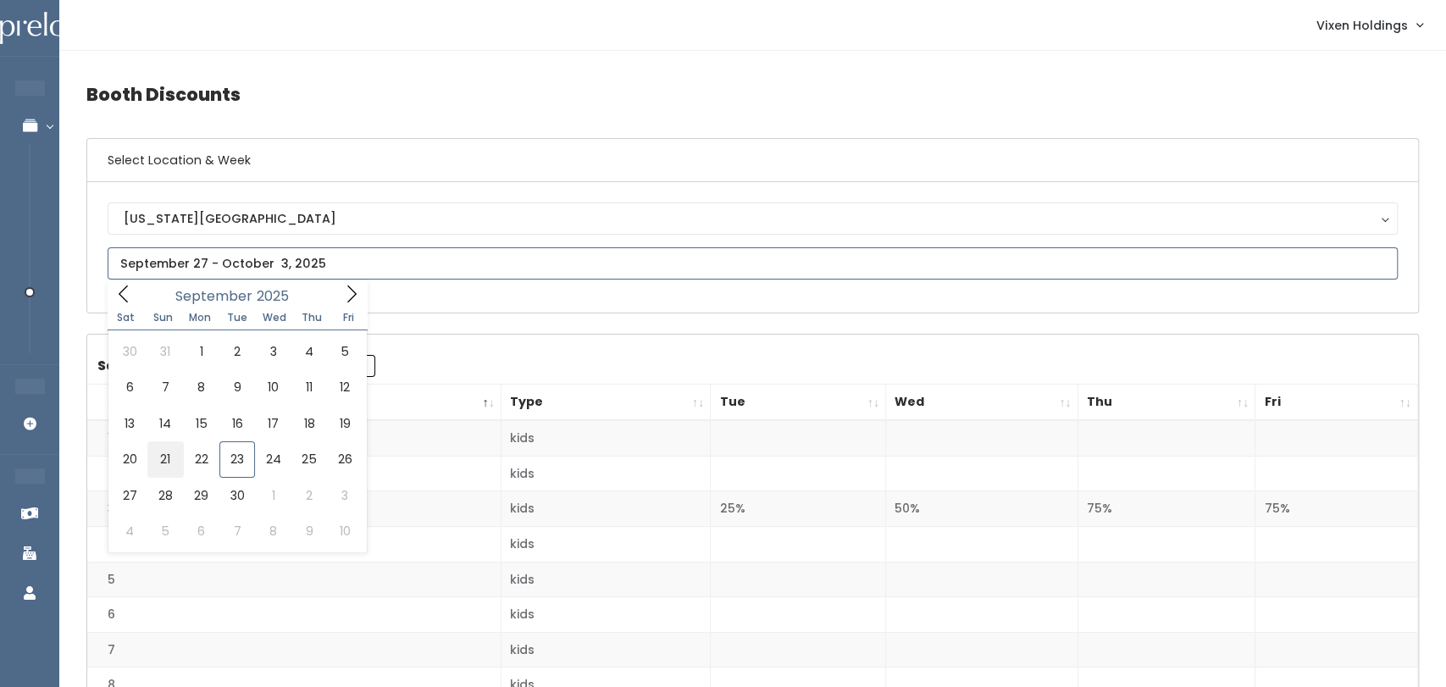
type input "[DATE] to [DATE]"
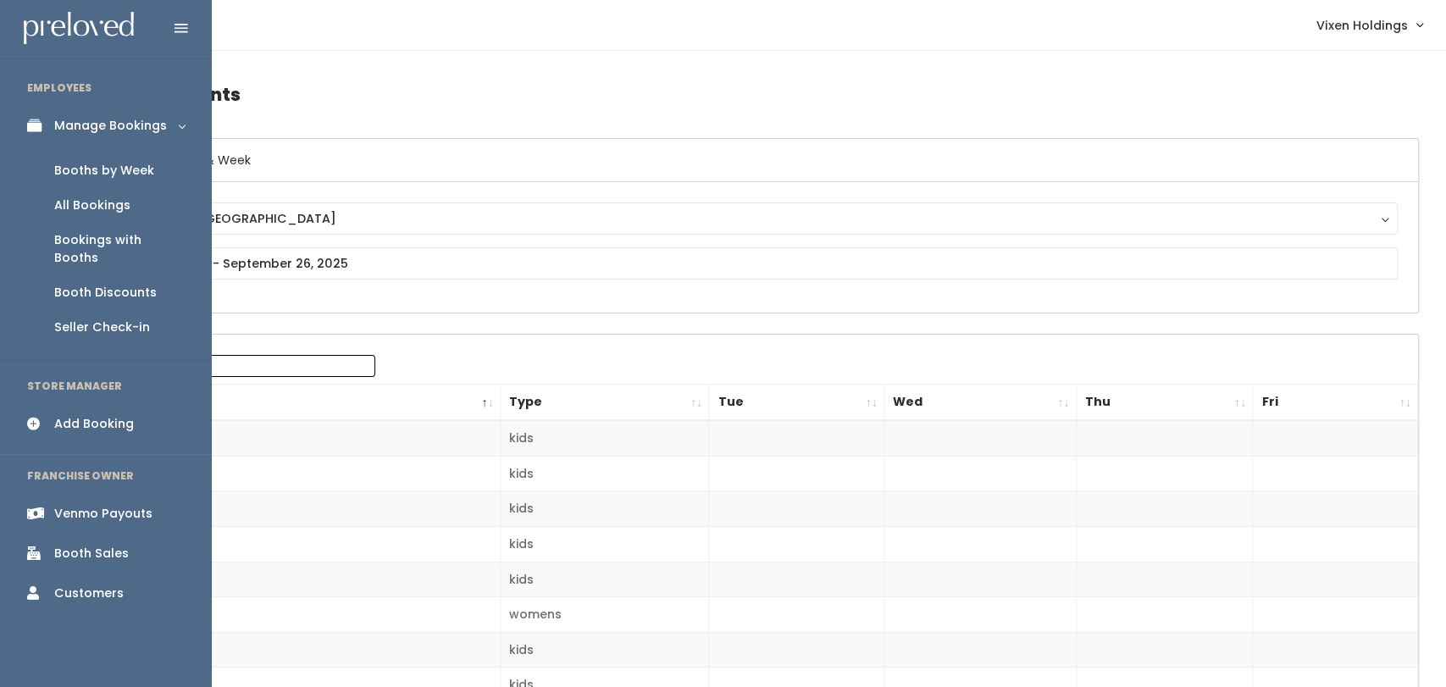
click at [468, 103] on h4 "Booth Discounts" at bounding box center [752, 94] width 1333 height 47
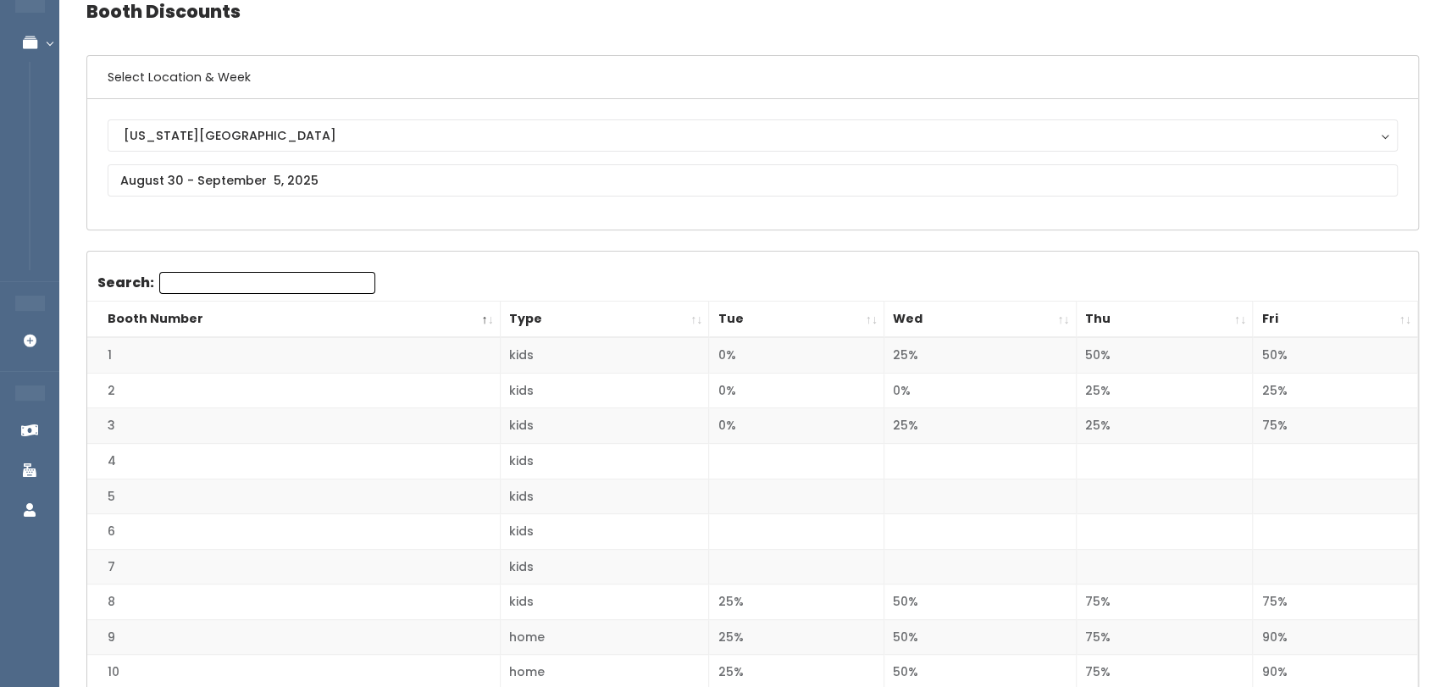
scroll to position [86, 0]
click at [429, 189] on input "text" at bounding box center [753, 178] width 1290 height 32
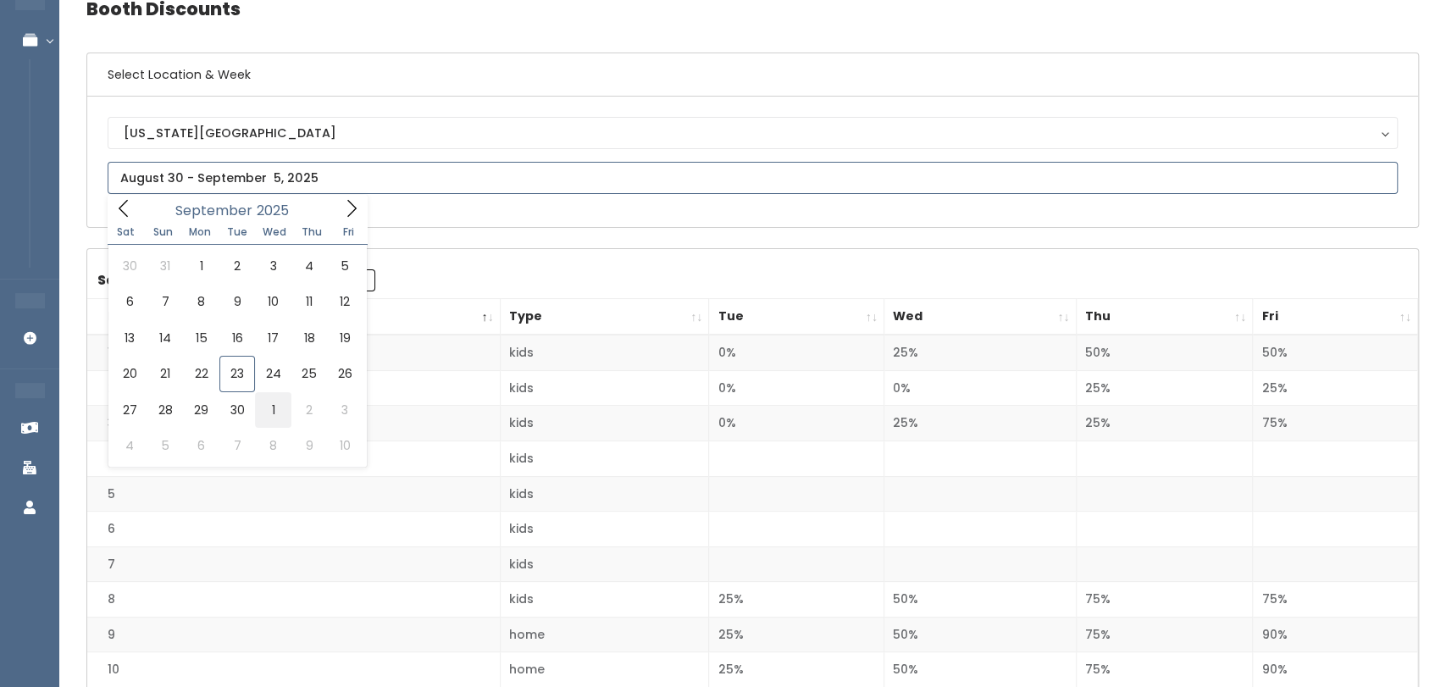
type input "[DATE] to [DATE]"
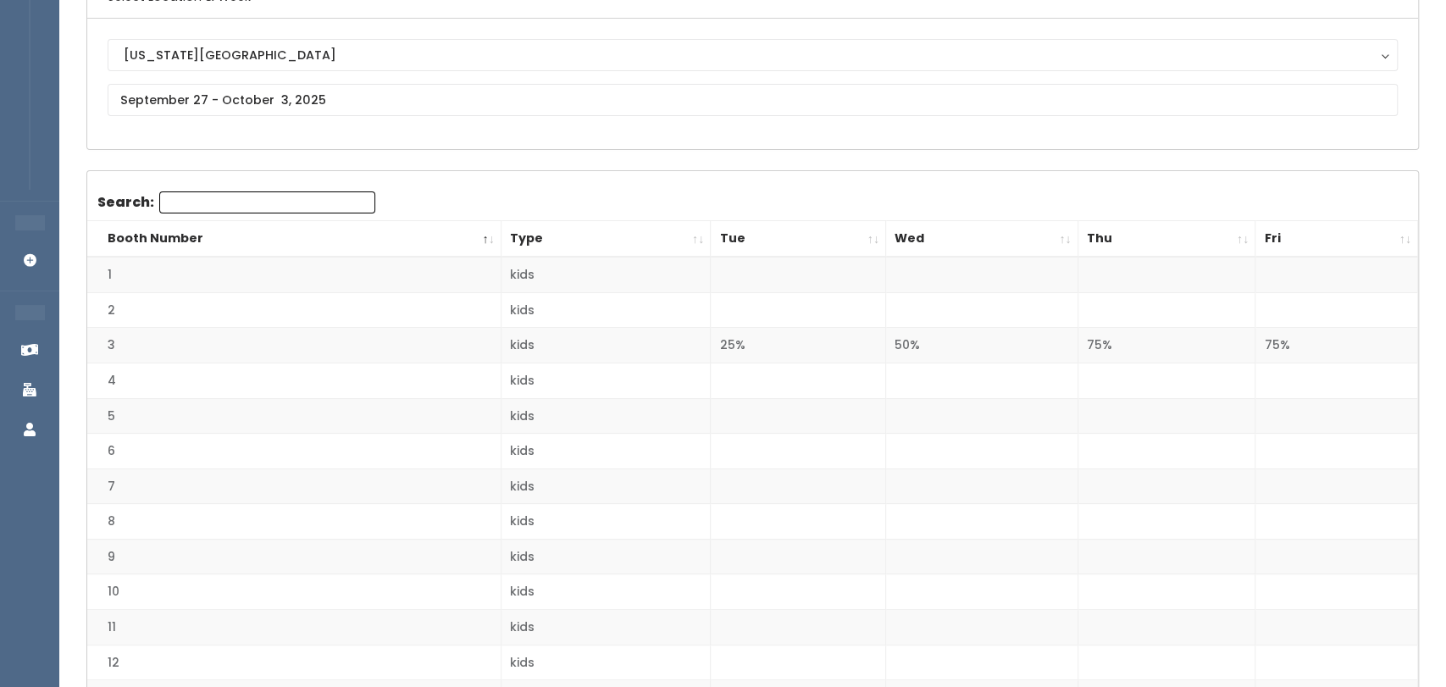
scroll to position [155, 0]
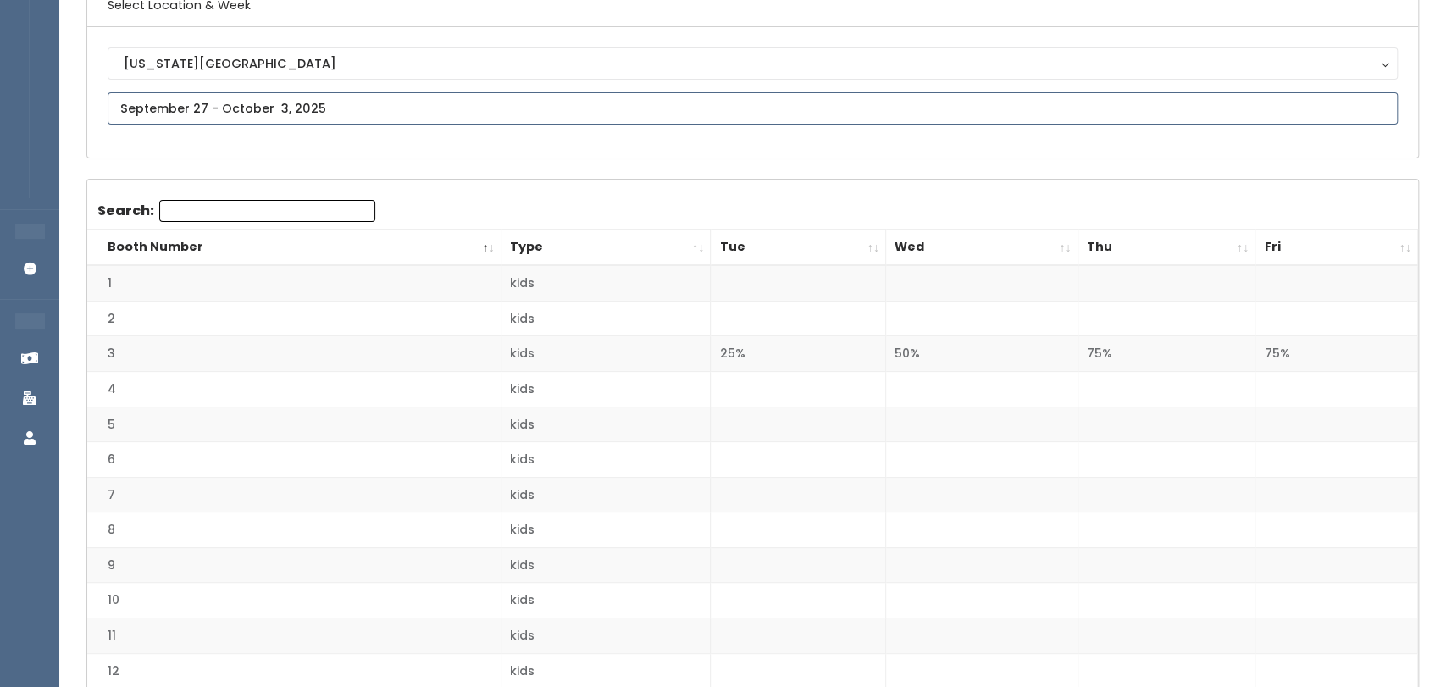
click at [349, 107] on input "text" at bounding box center [753, 108] width 1290 height 32
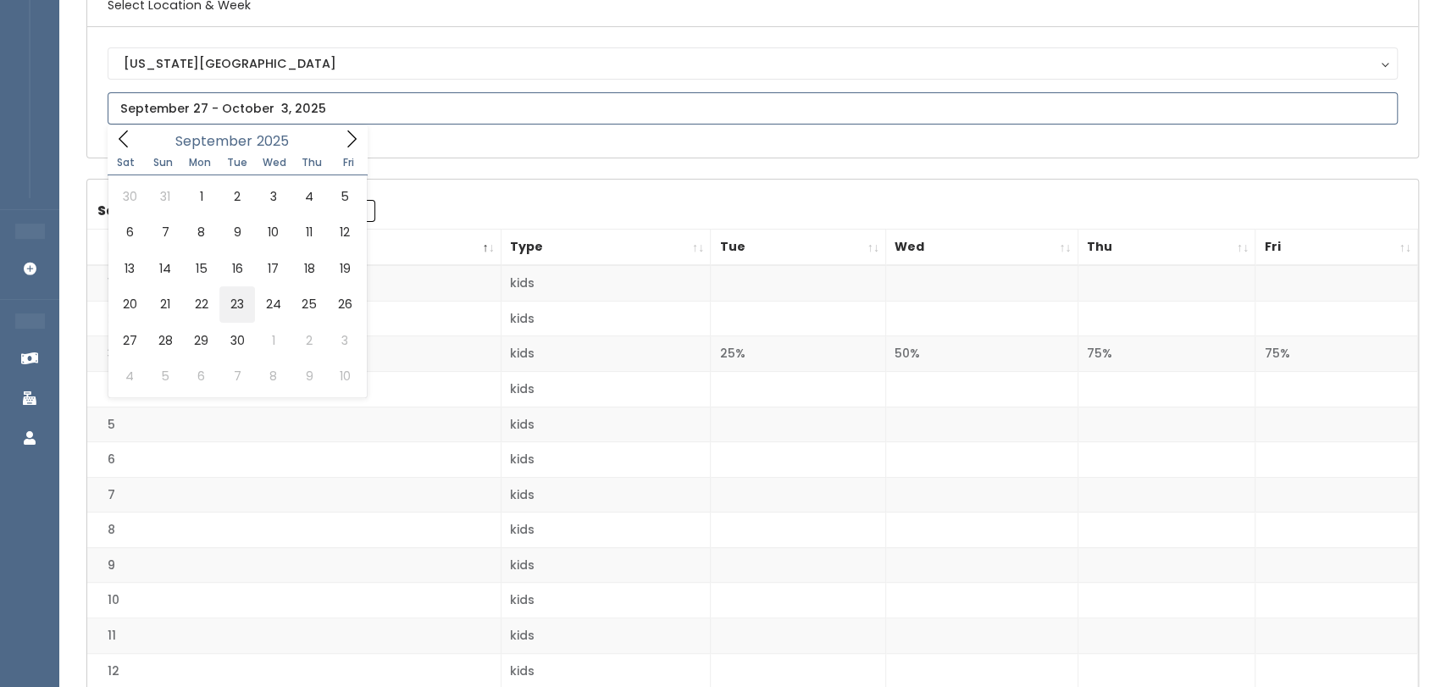
type input "September 20 to September 26"
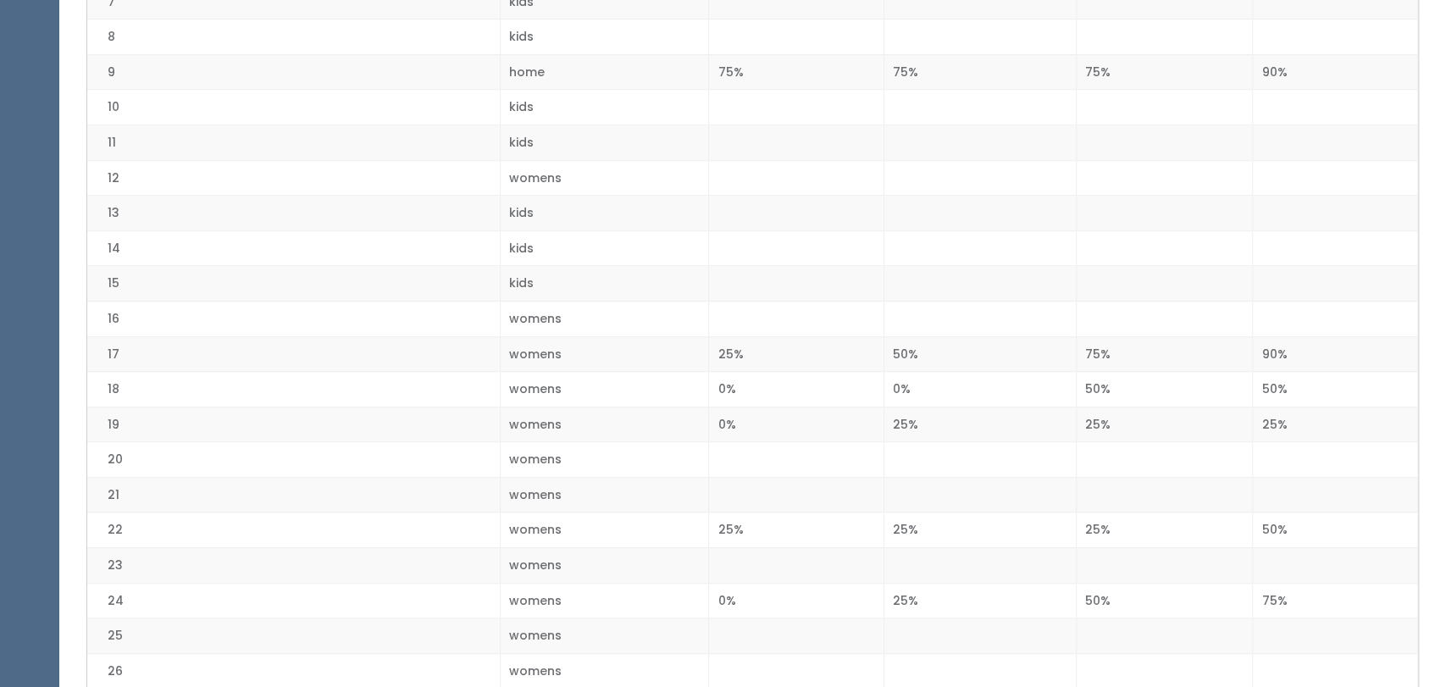
scroll to position [647, 0]
click at [755, 634] on td at bounding box center [796, 637] width 175 height 36
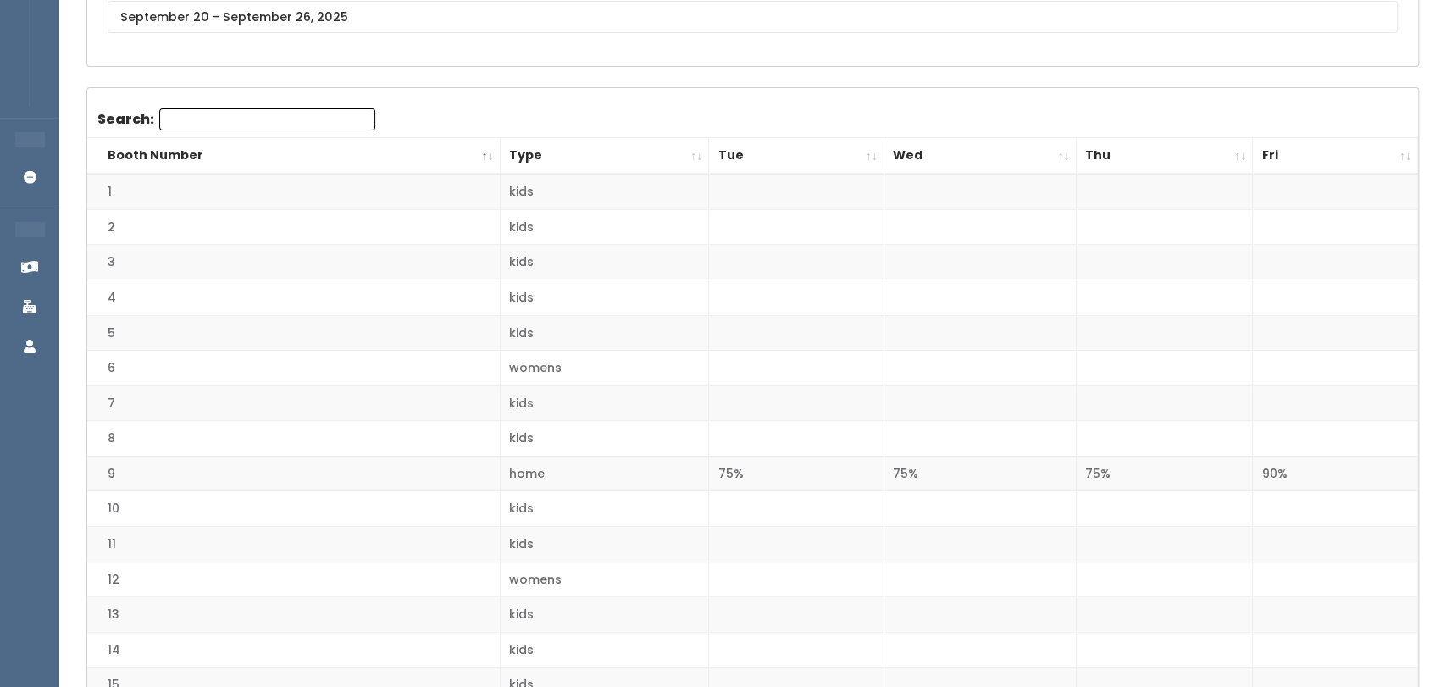
scroll to position [0, 0]
